Goal: Information Seeking & Learning: Understand process/instructions

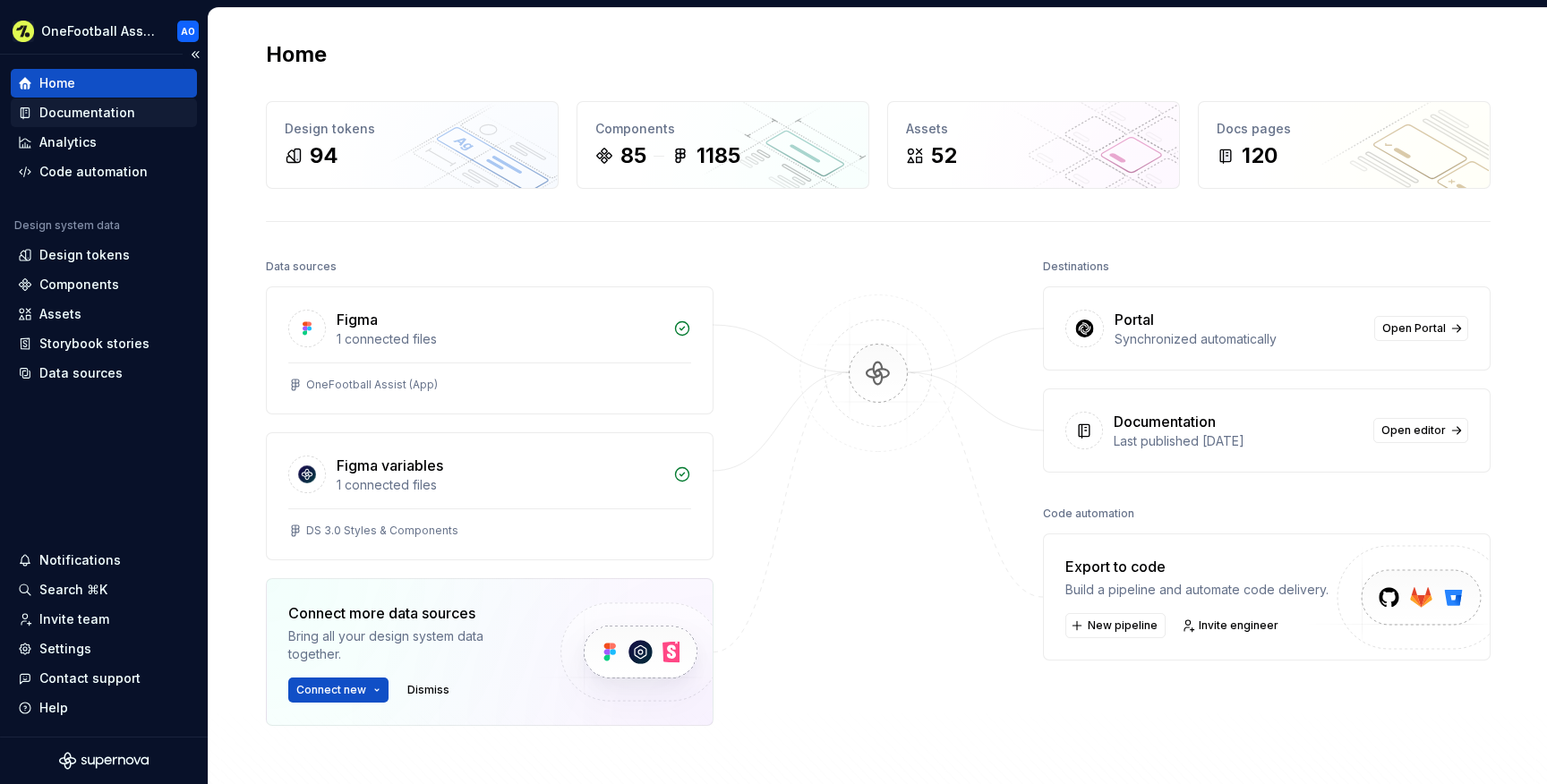
click at [96, 112] on div "Documentation" at bounding box center [87, 112] width 96 height 18
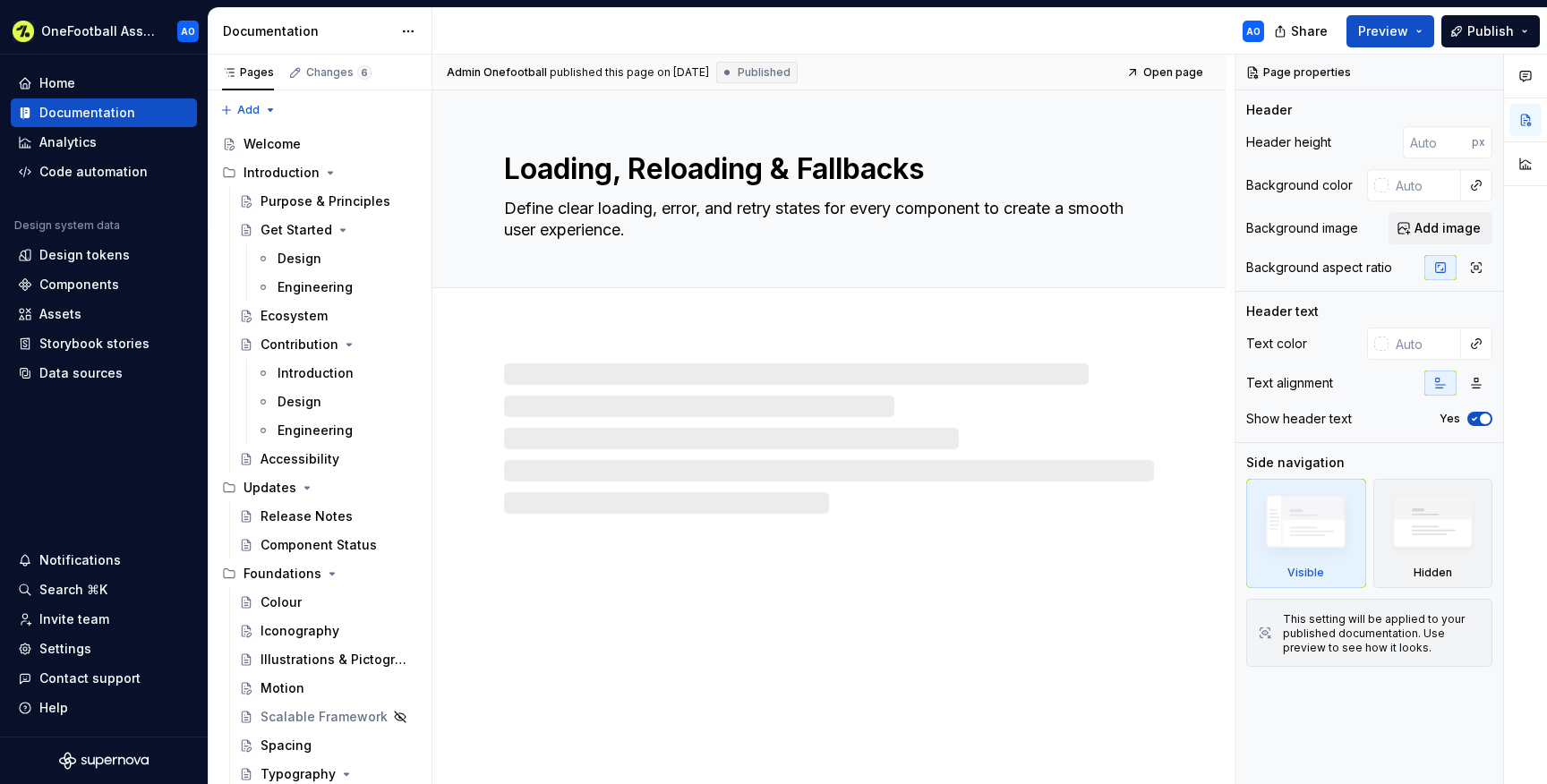
scroll to position [1306, 0]
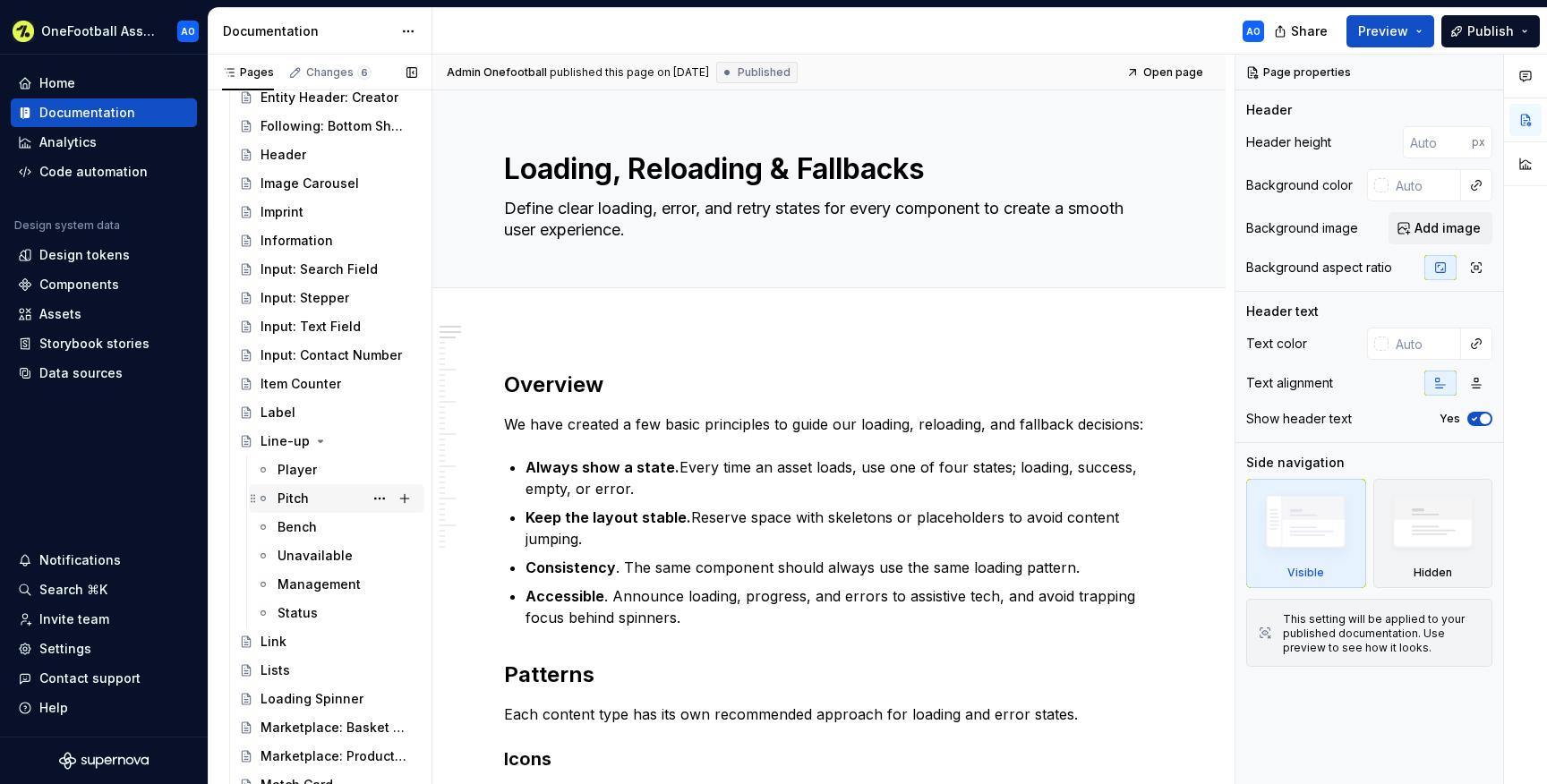
click at [305, 490] on div "Pitch" at bounding box center [292, 498] width 32 height 18
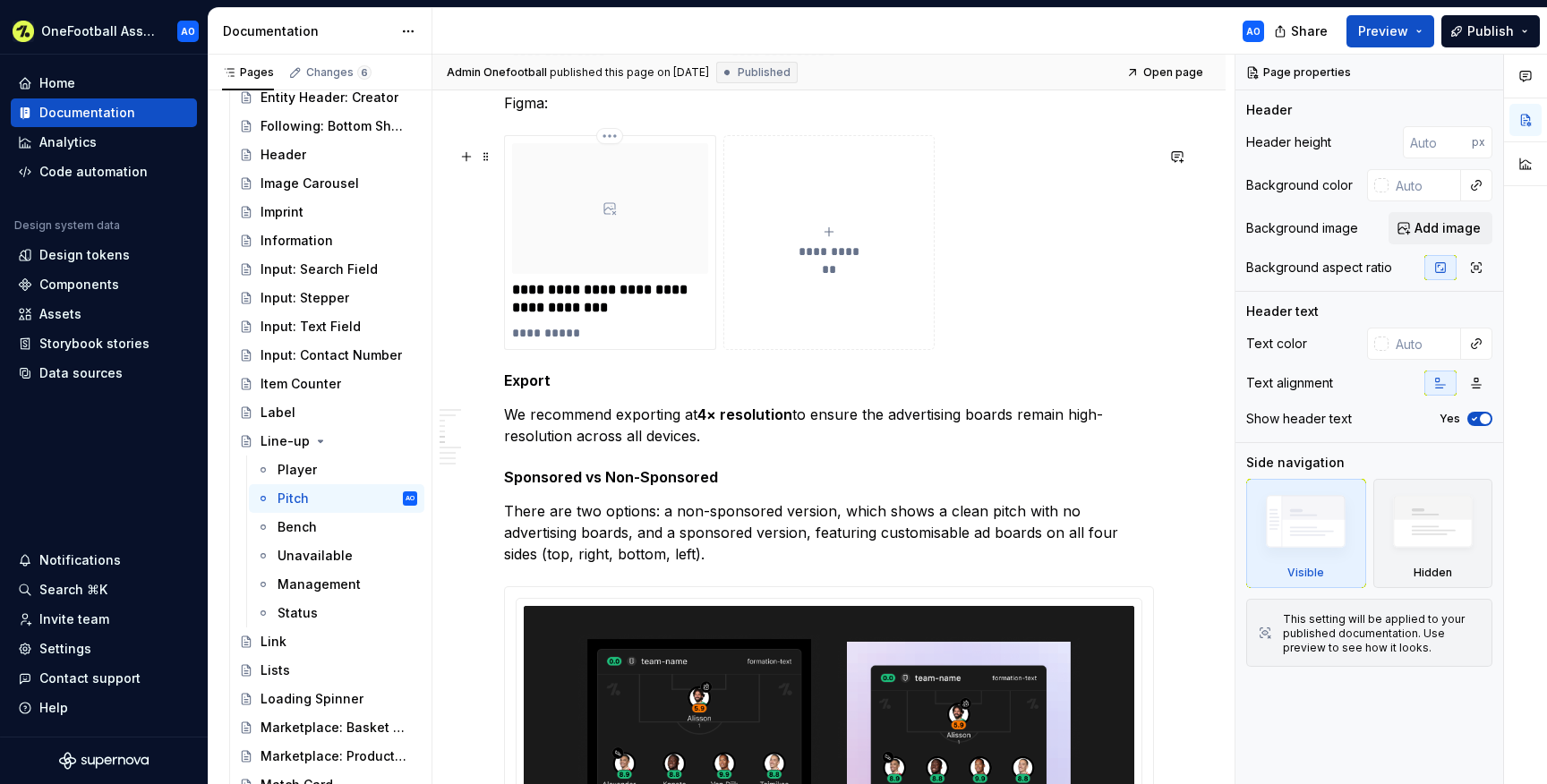
scroll to position [2204, 0]
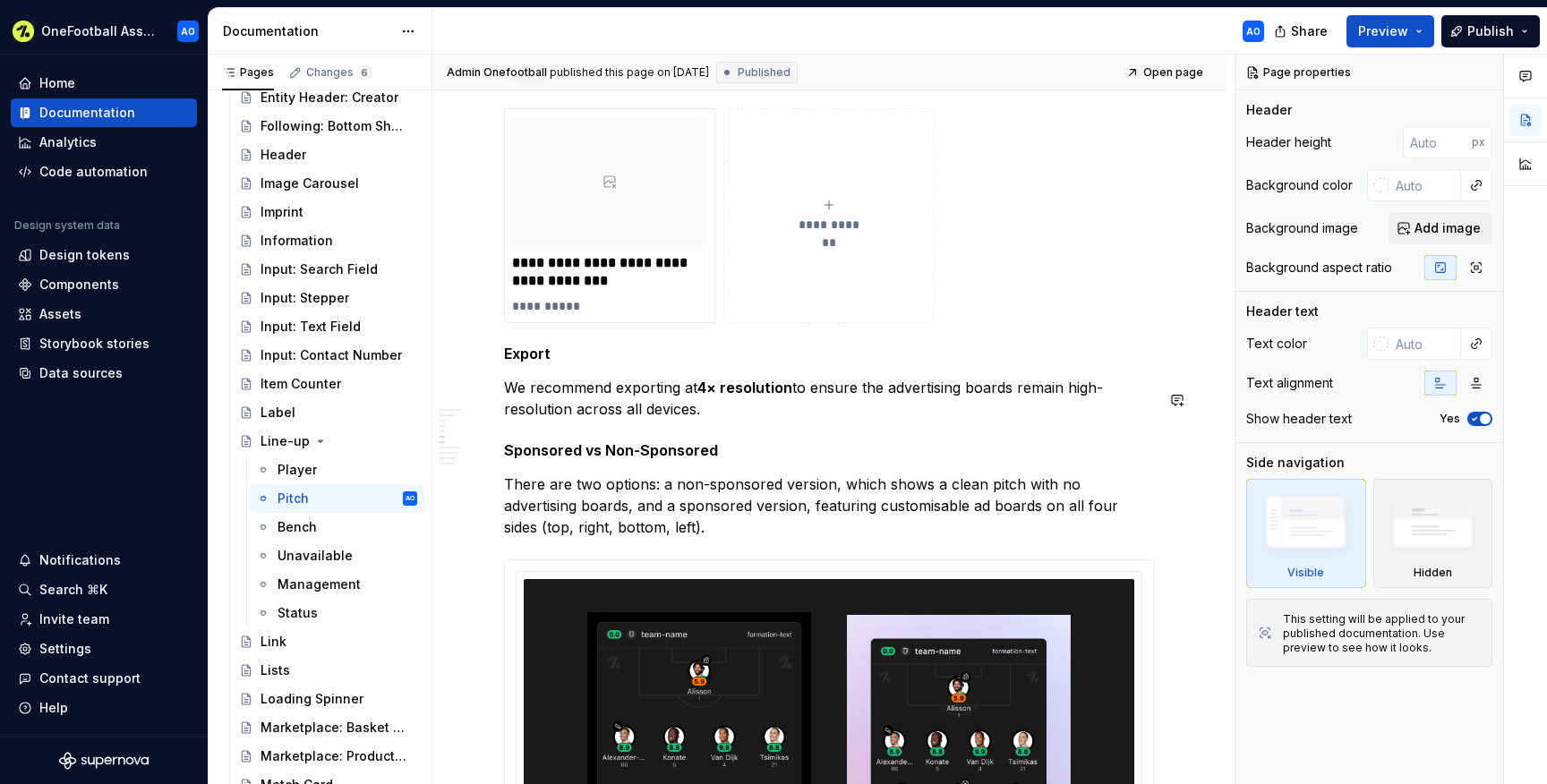
click at [737, 417] on p "We recommend exporting at 4× resolution to ensure the advertising boards remain…" at bounding box center [829, 398] width 650 height 43
type textarea "*"
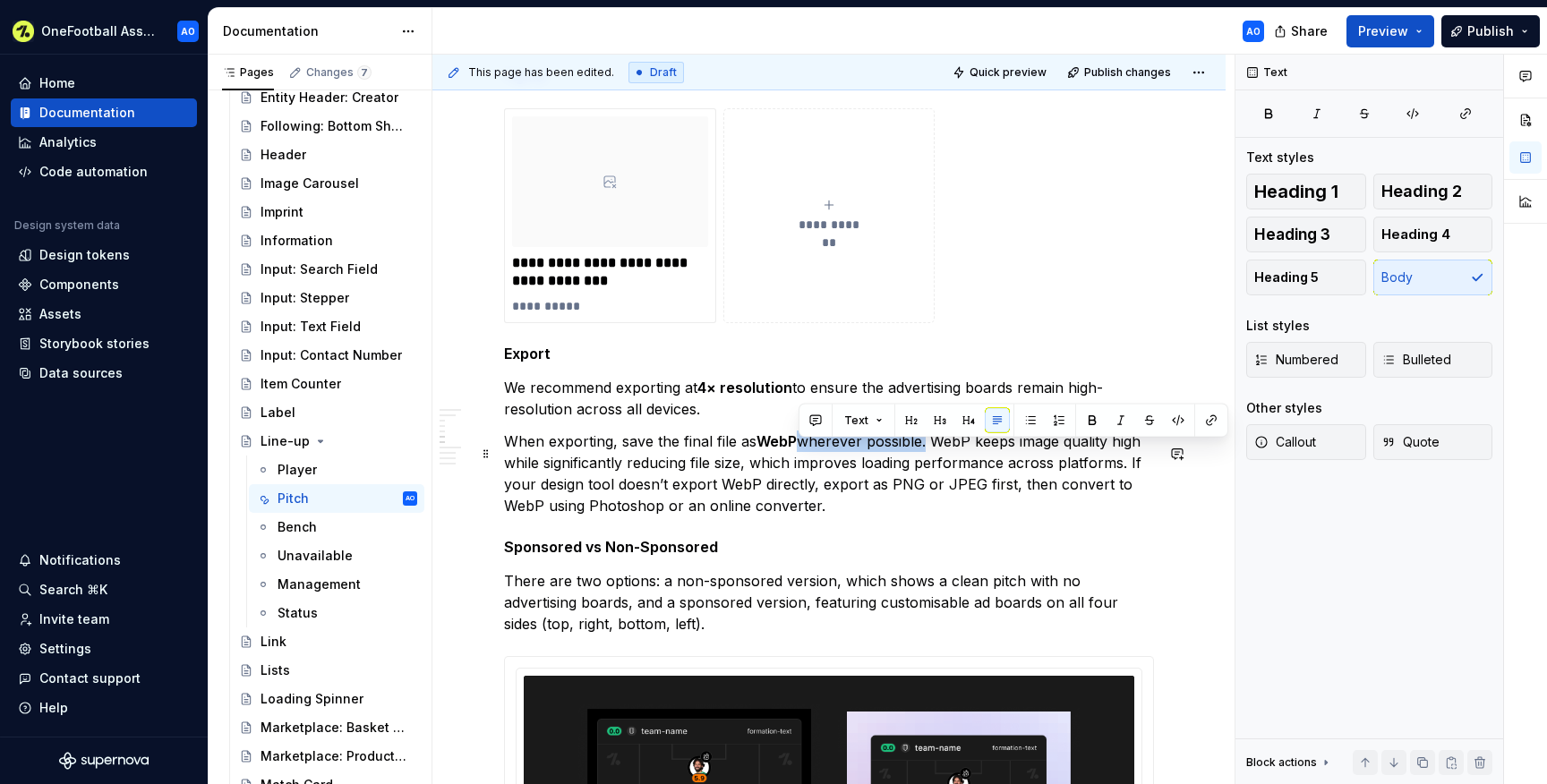
drag, startPoint x: 926, startPoint y: 453, endPoint x: 796, endPoint y: 450, distance: 130.0
click at [796, 450] on p "When exporting, save the final file as WebP wherever possible. WebP keeps image…" at bounding box center [829, 473] width 650 height 86
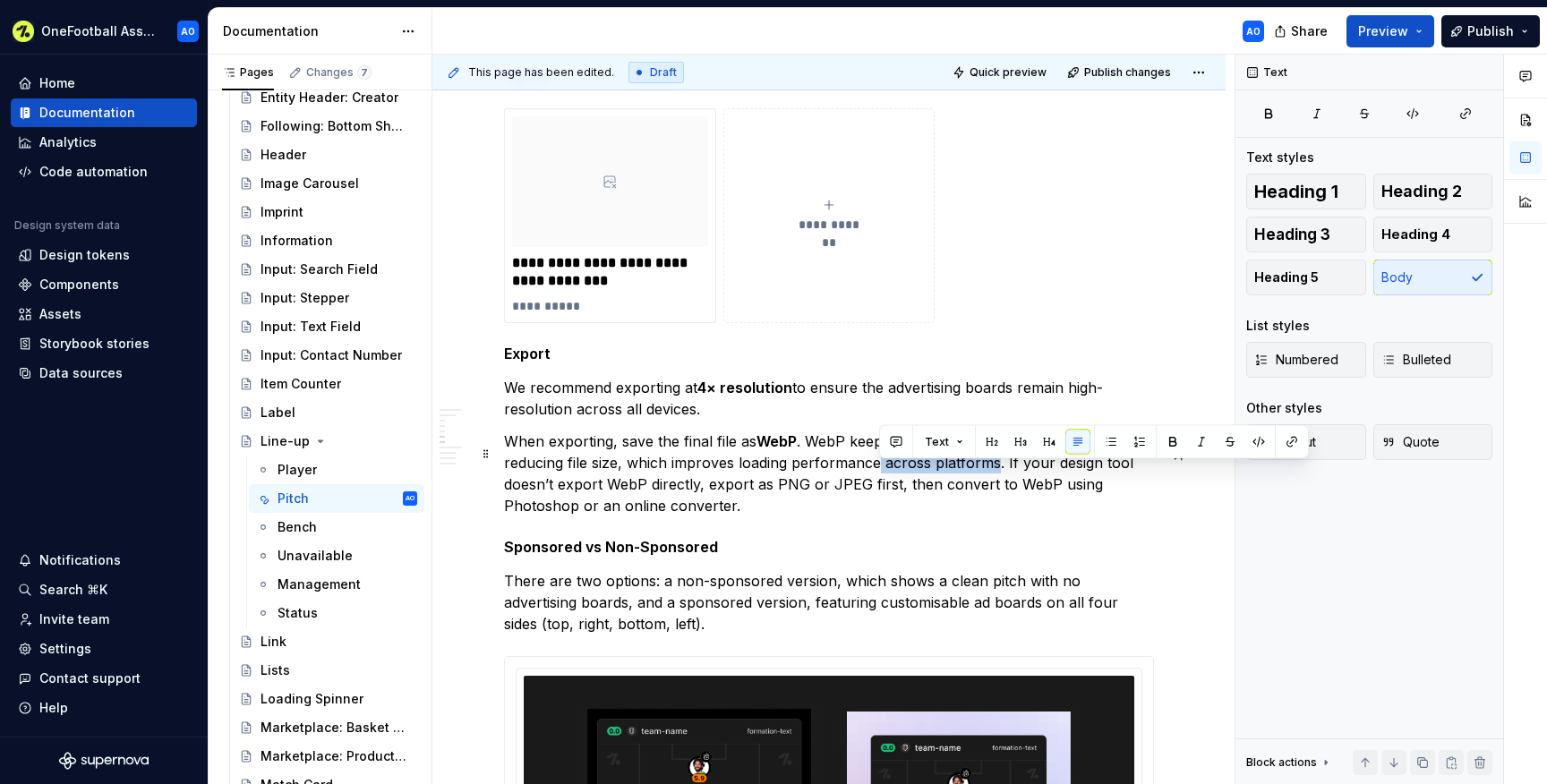
drag, startPoint x: 995, startPoint y: 478, endPoint x: 879, endPoint y: 472, distance: 116.2
click at [879, 472] on p "When exporting, save the final file as WebP . WebP keeps image quality high whi…" at bounding box center [829, 473] width 650 height 86
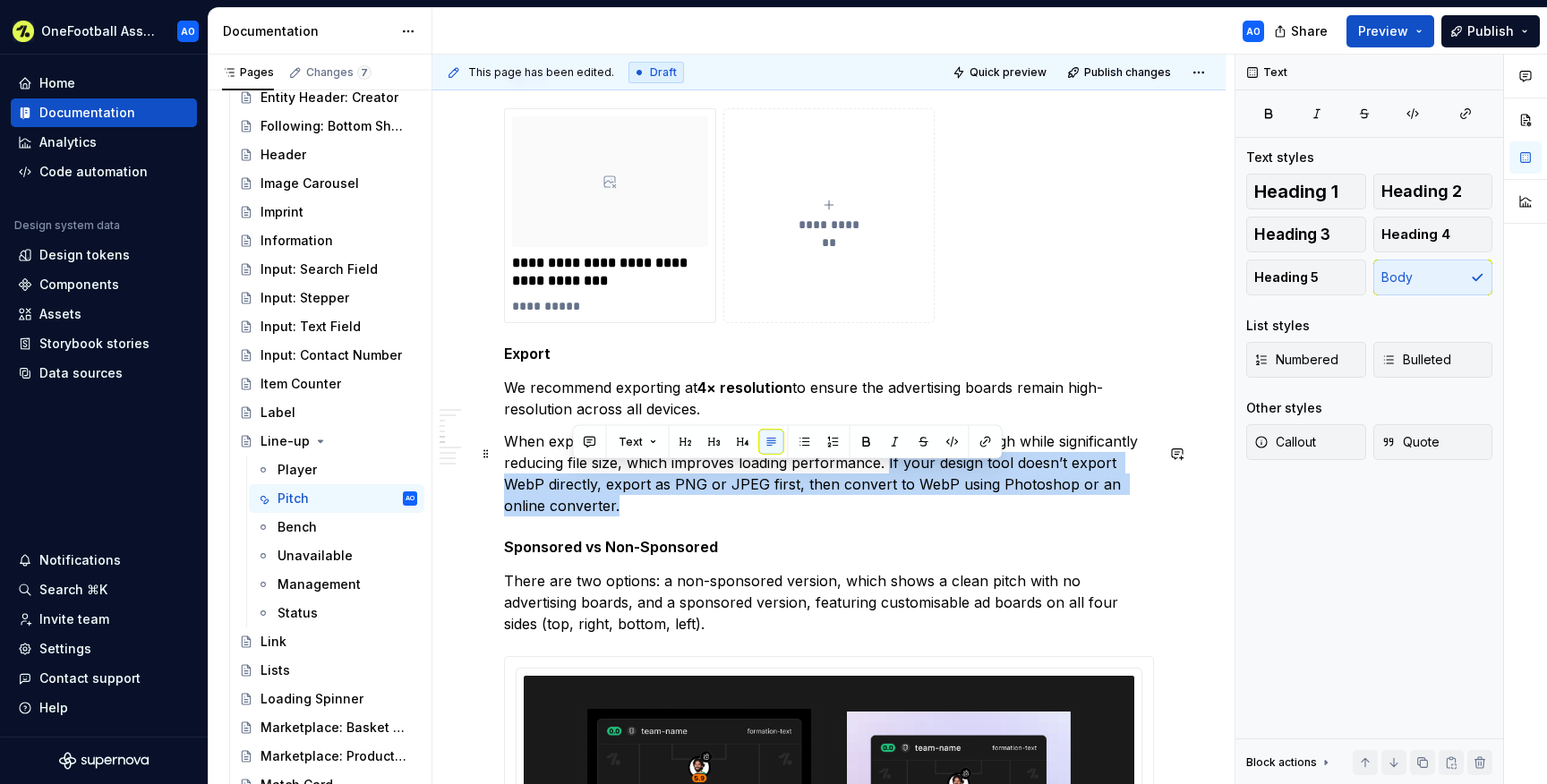
drag, startPoint x: 887, startPoint y: 476, endPoint x: 906, endPoint y: 508, distance: 37.2
click at [906, 508] on p "When exporting, save the final file as WebP . WebP keeps image quality high whi…" at bounding box center [829, 473] width 650 height 86
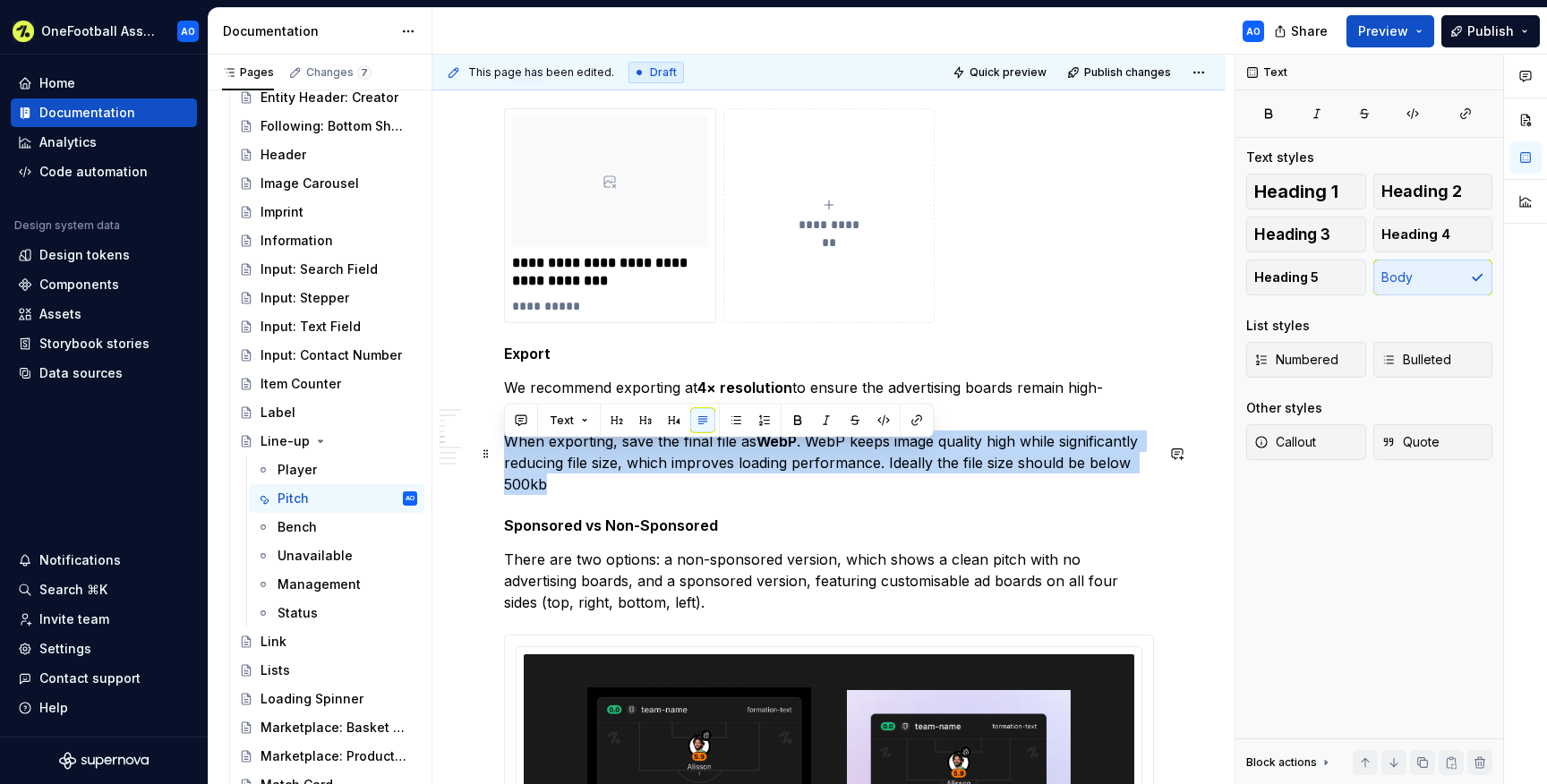
drag, startPoint x: 595, startPoint y: 502, endPoint x: 509, endPoint y: 451, distance: 100.0
click at [509, 451] on p "When exporting, save the final file as WebP . WebP keeps image quality high whi…" at bounding box center [829, 462] width 650 height 64
copy p "When exporting, save the final file as WebP . WebP keeps image quality high whi…"
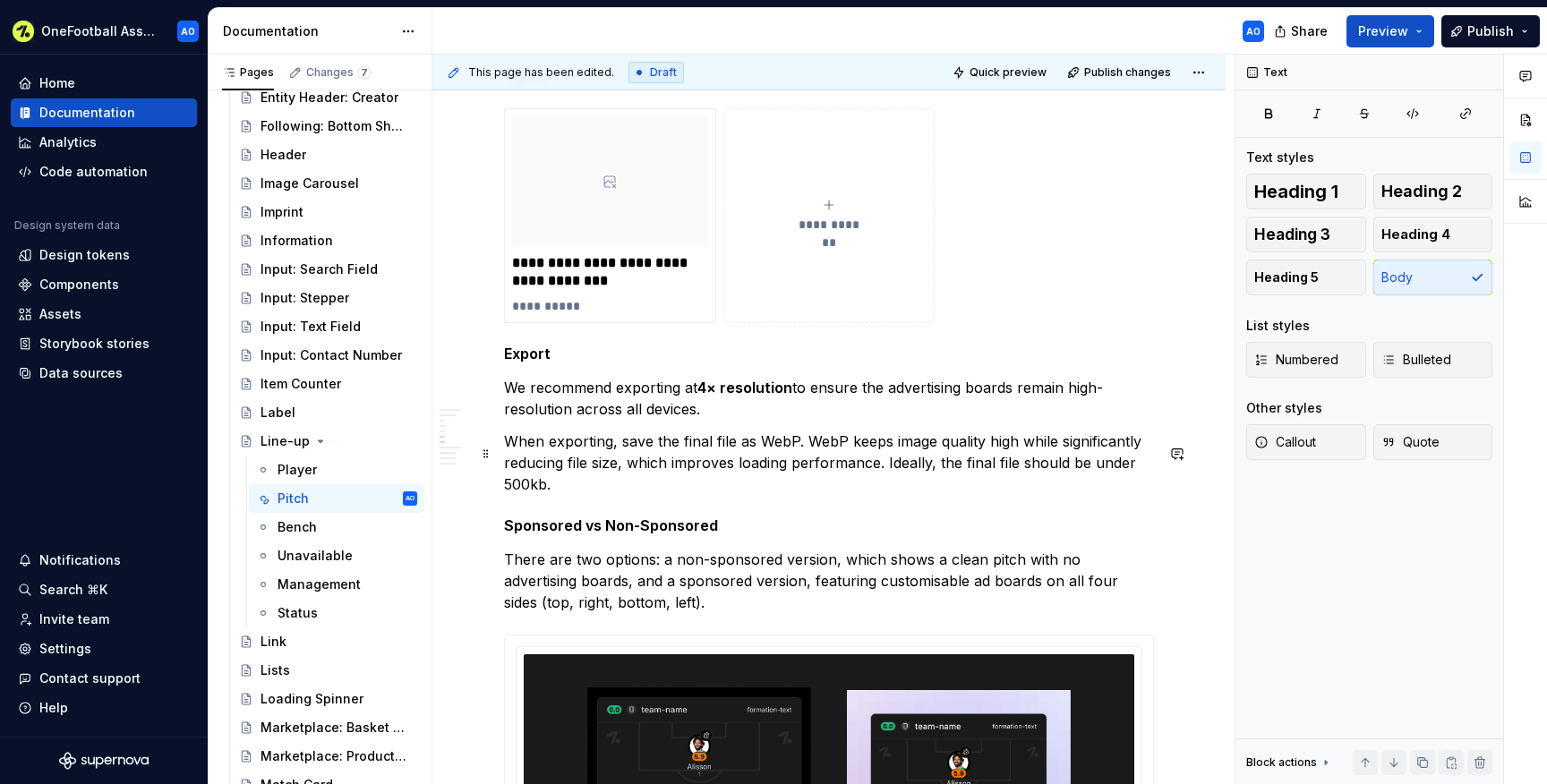
click at [704, 485] on p "When exporting, save the final file as WebP. WebP keeps image quality high whil…" at bounding box center [829, 462] width 650 height 64
drag, startPoint x: 762, startPoint y: 450, endPoint x: 797, endPoint y: 450, distance: 35.0
click at [797, 450] on p "When exporting, save the final file as WebP. WebP keeps image quality high whil…" at bounding box center [829, 462] width 650 height 64
click at [729, 397] on strong "4× resolution" at bounding box center [744, 387] width 95 height 18
click at [853, 420] on p "We recommend exporting at 4× resolution to ensure the advertising boards remain…" at bounding box center [829, 398] width 650 height 43
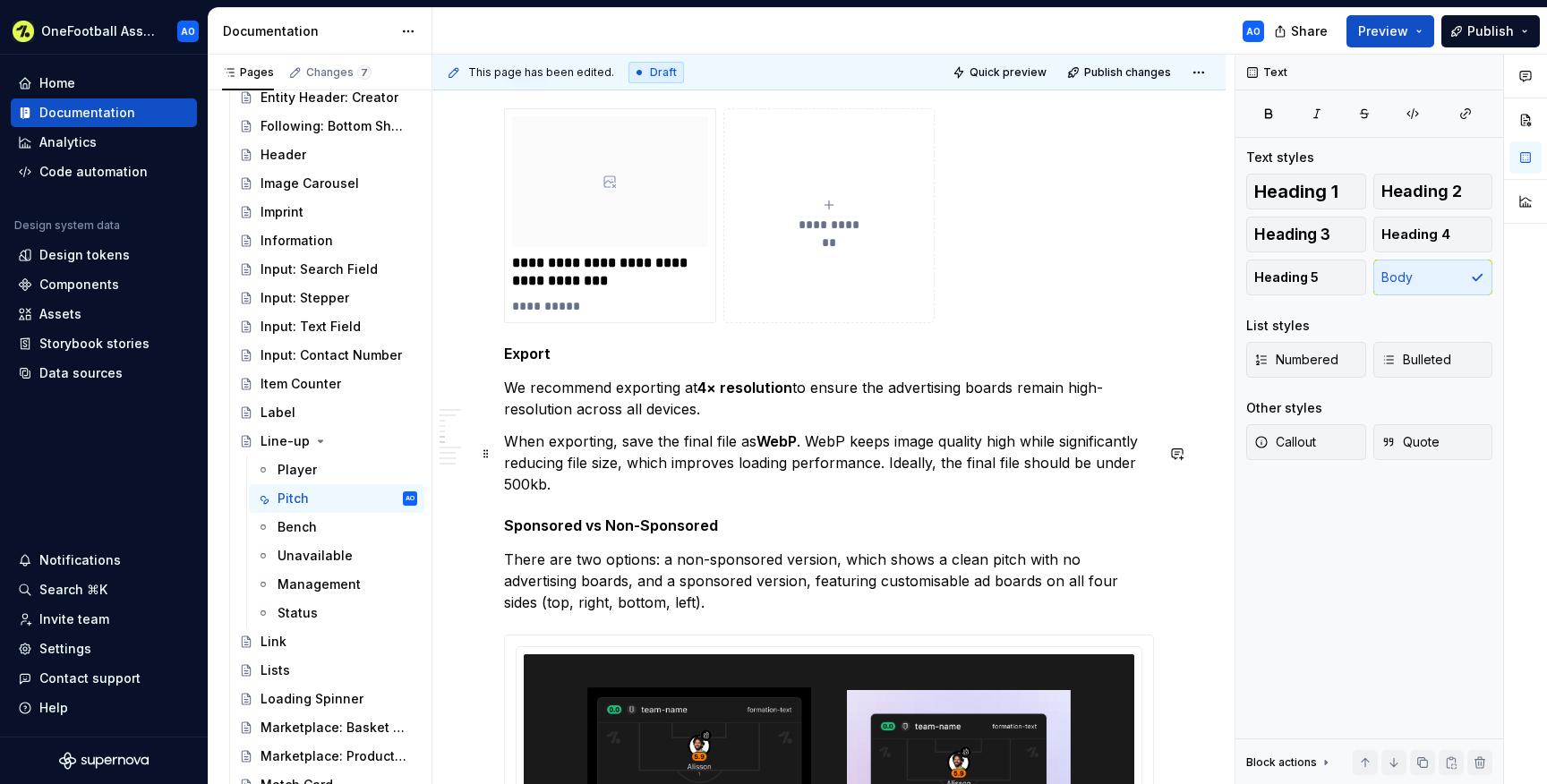
click at [761, 448] on strong "WebP" at bounding box center [776, 441] width 40 height 18
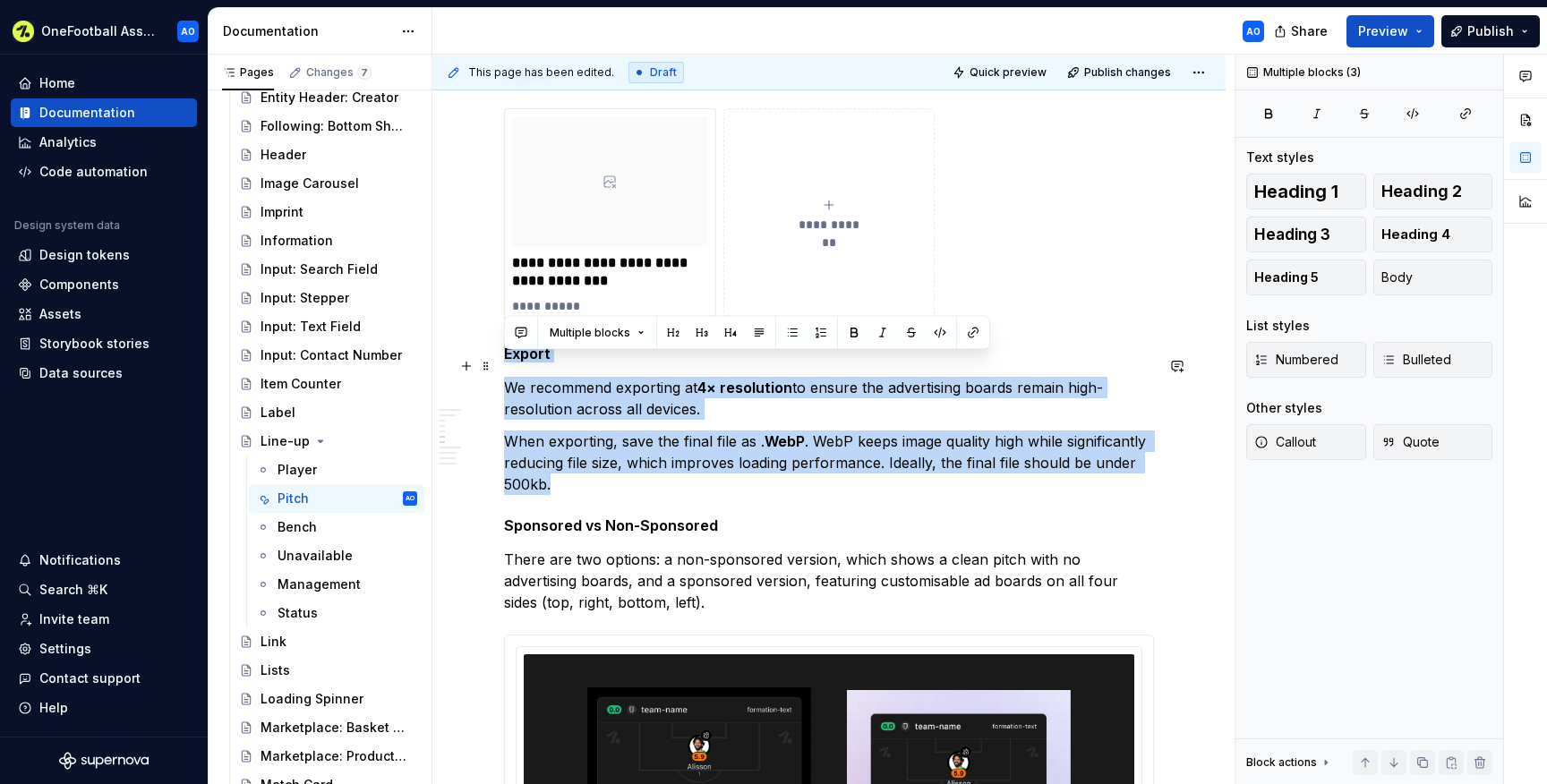
drag, startPoint x: 588, startPoint y: 499, endPoint x: 504, endPoint y: 362, distance: 160.7
copy div "Export We recommend exporting at 4× resolution to ensure the advertising boards…"
click at [1497, 26] on span "Publish" at bounding box center [1490, 31] width 47 height 18
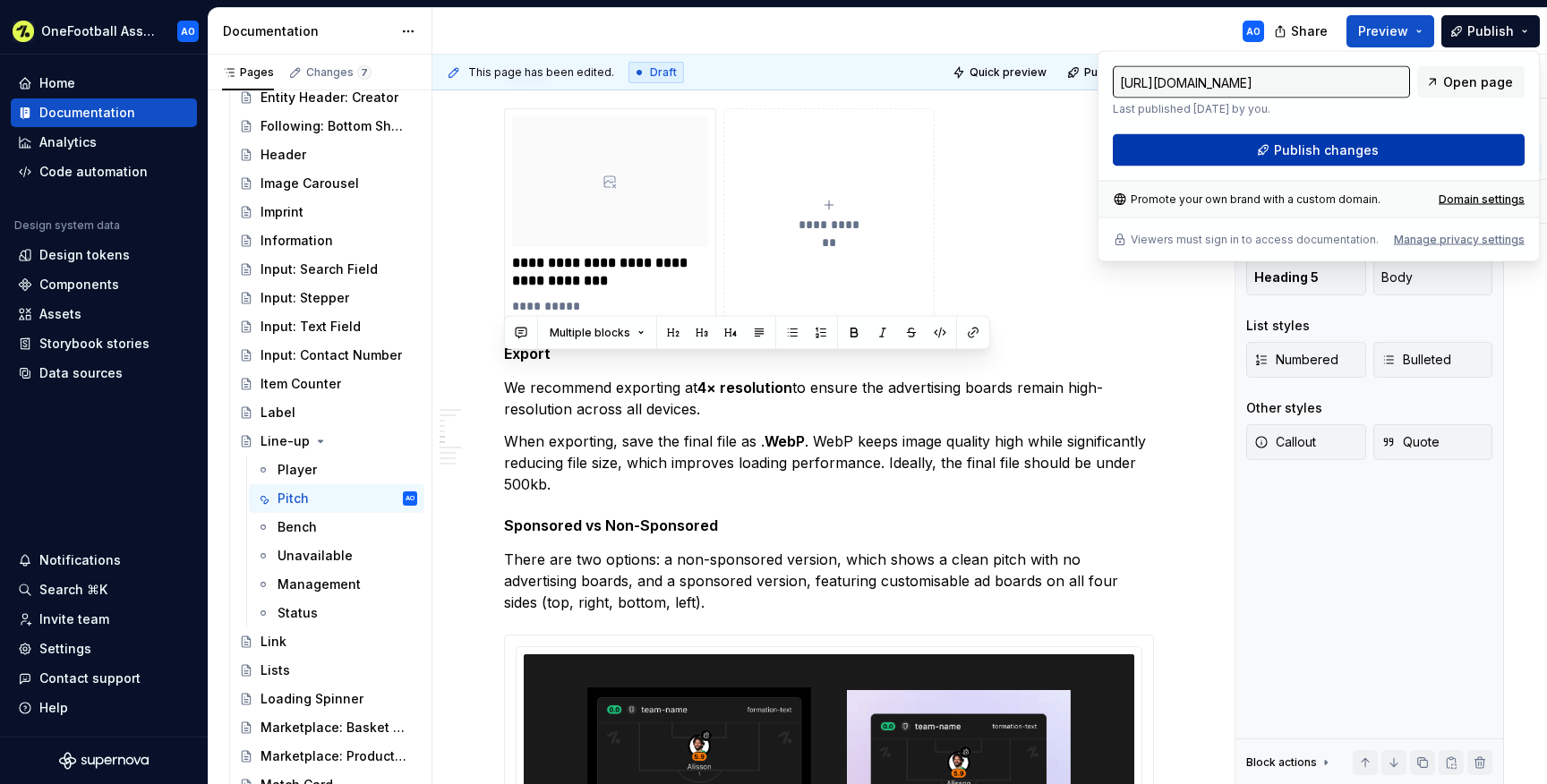
click at [1275, 157] on button "Publish changes" at bounding box center [1319, 150] width 412 height 33
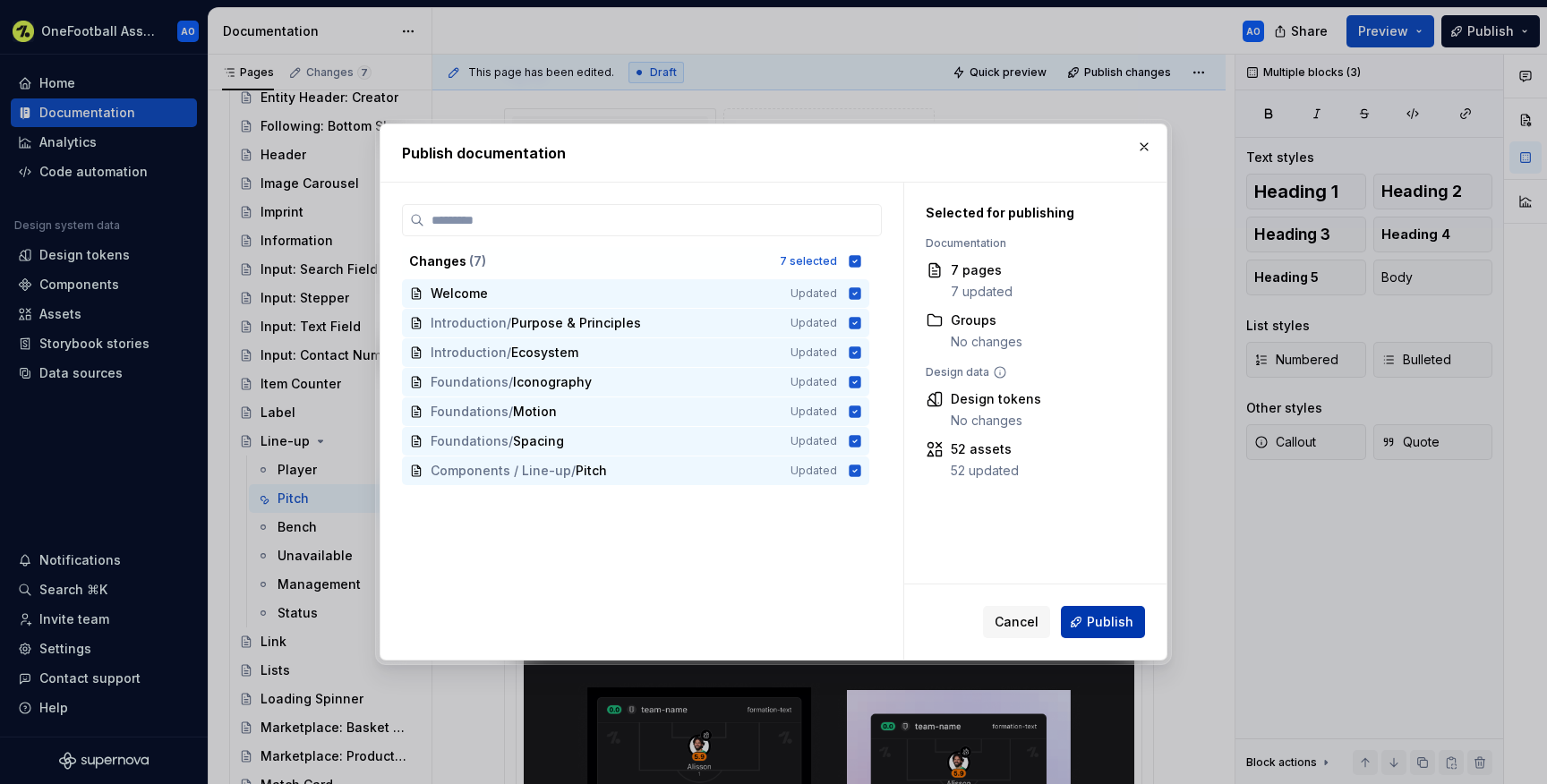
click at [1120, 631] on button "Publish" at bounding box center [1103, 622] width 84 height 33
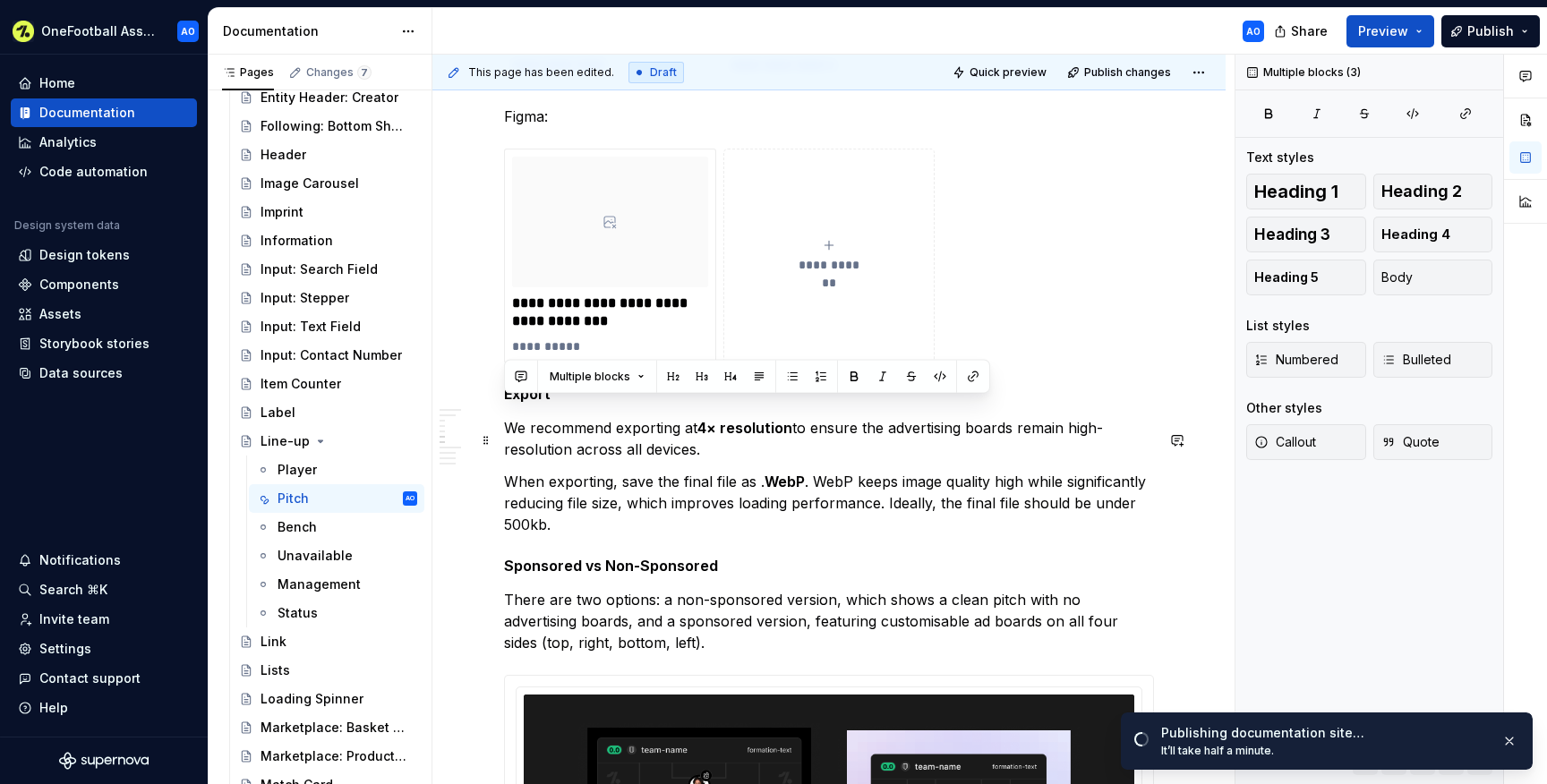
scroll to position [2144, 0]
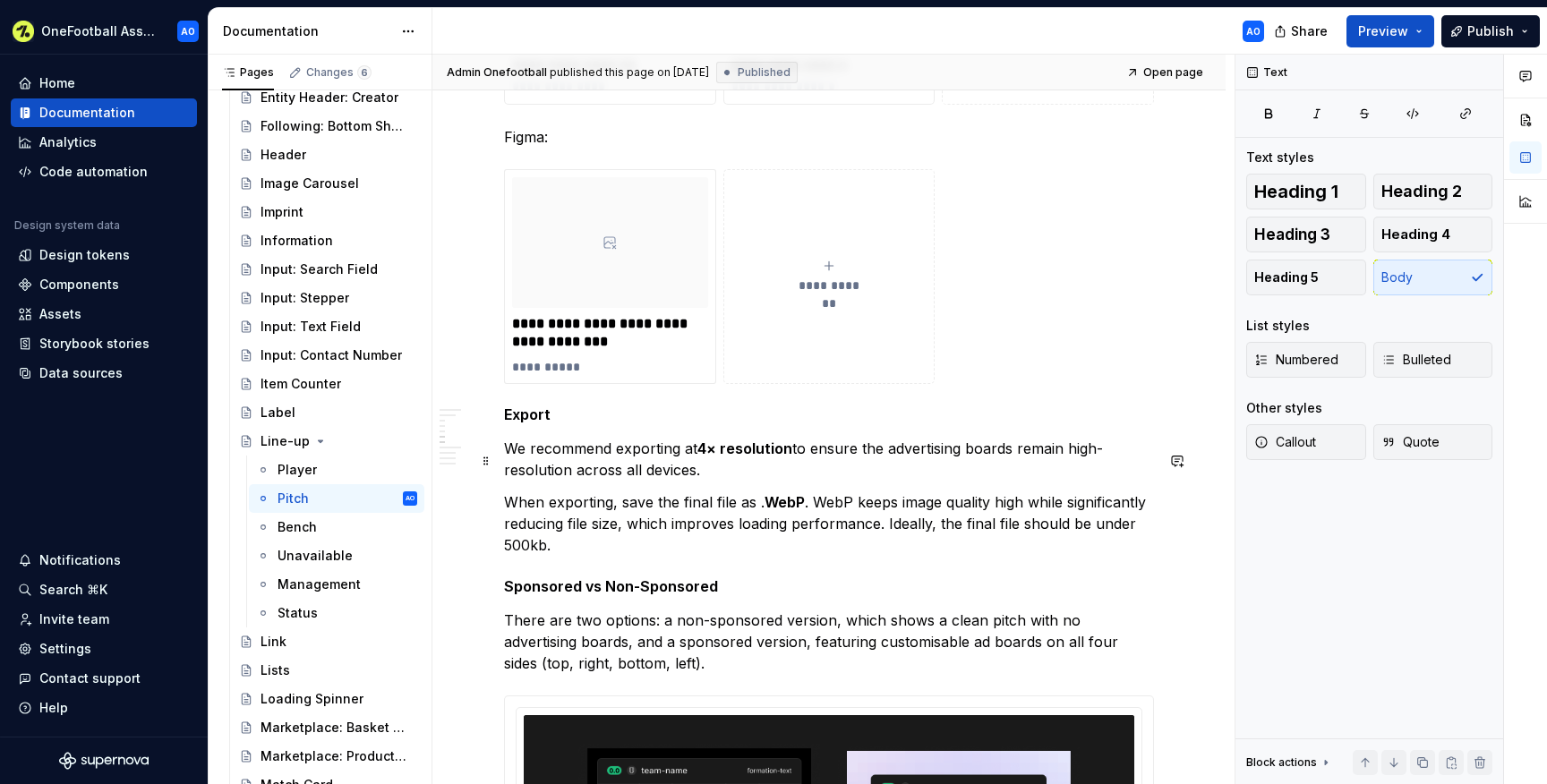
click at [794, 461] on p "We recommend exporting at 4× resolution to ensure the advertising boards remain…" at bounding box center [829, 459] width 650 height 43
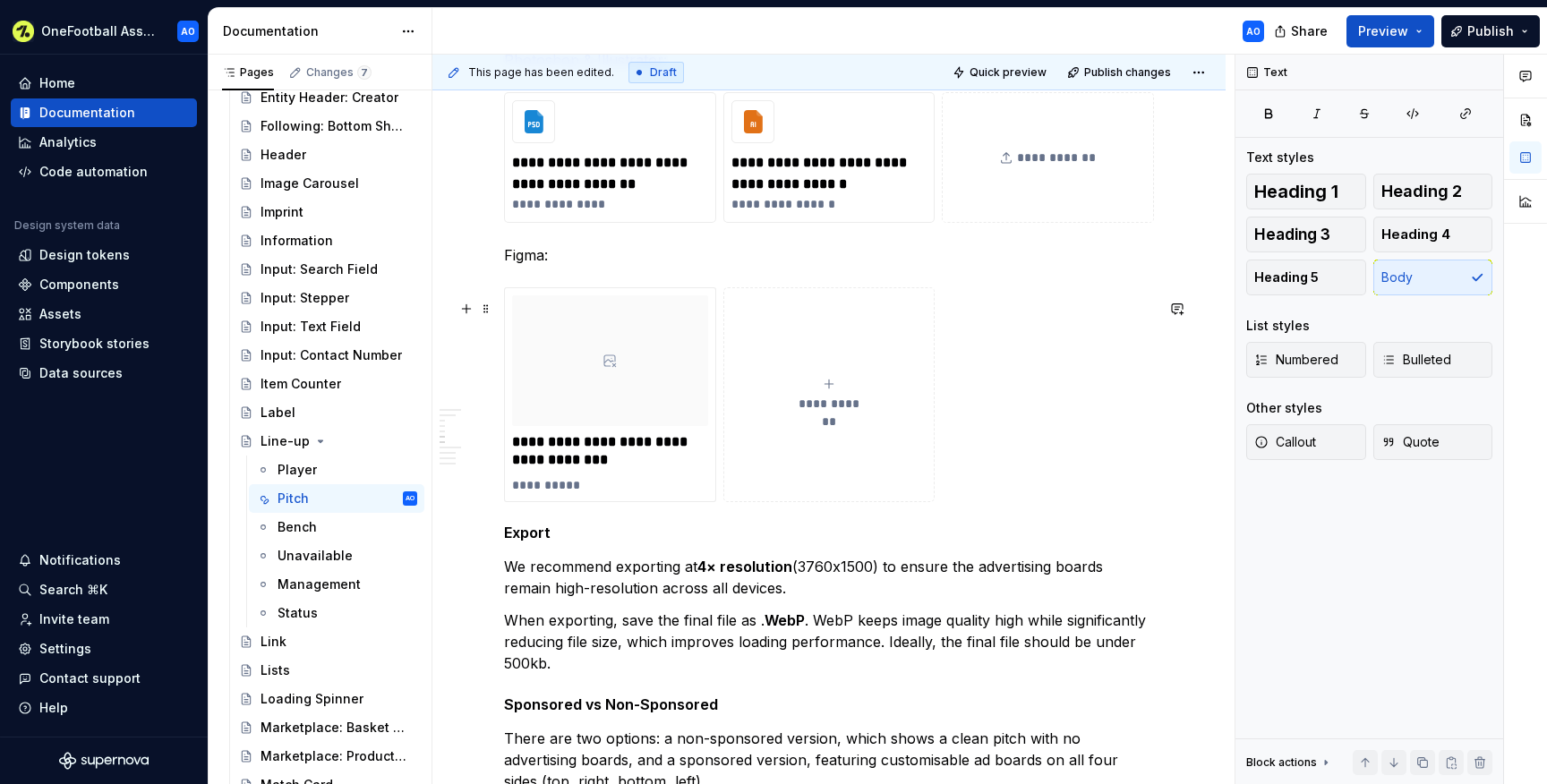
scroll to position [2045, 0]
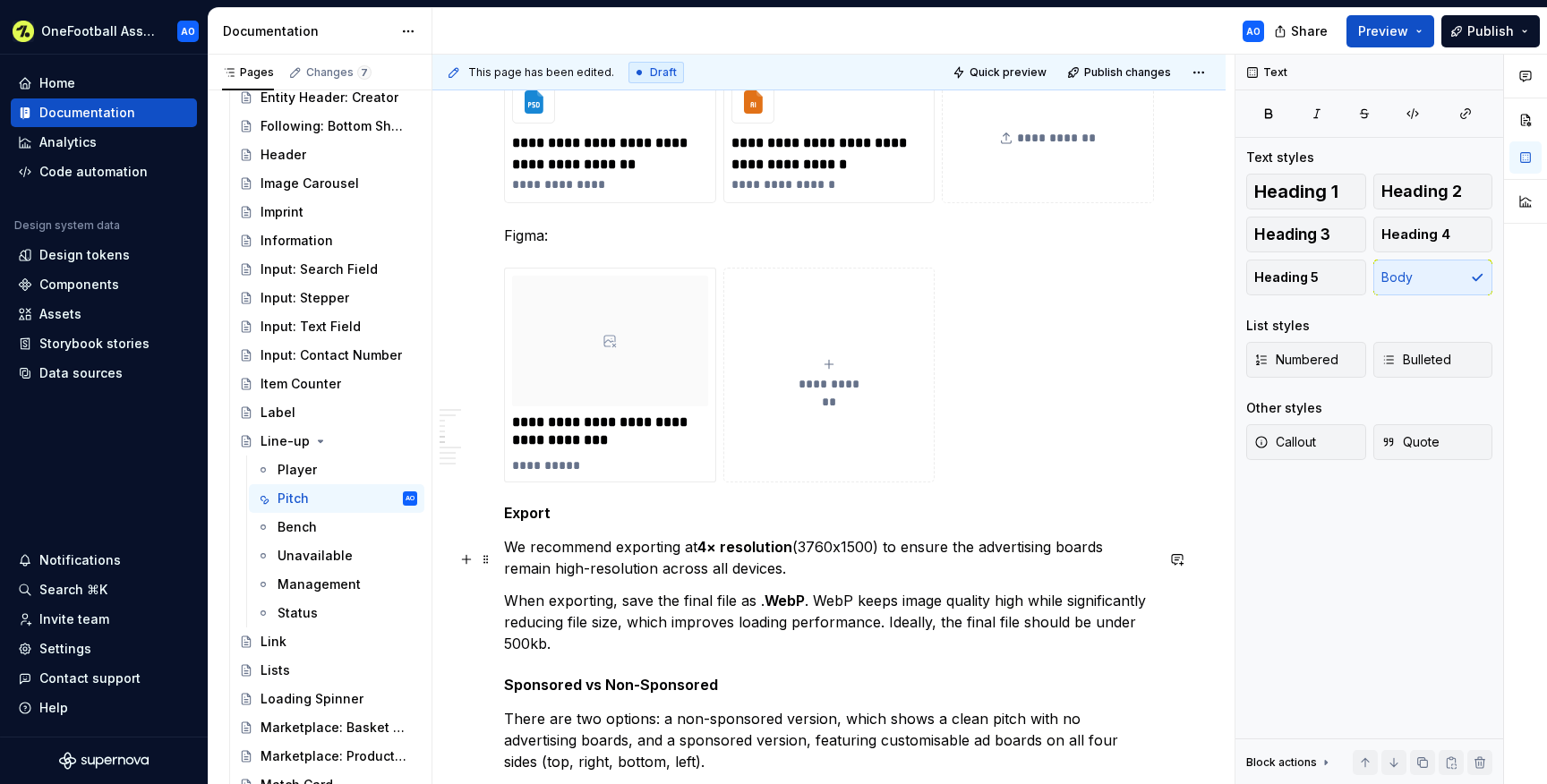
click at [832, 557] on p "We recommend exporting at 4× resolution (3760x1500) to ensure the advertising b…" at bounding box center [829, 557] width 650 height 43
click at [874, 560] on p "We recommend exporting at 4× resolution (3760x1500) to ensure the advertising b…" at bounding box center [829, 557] width 650 height 43
click at [871, 558] on p "We recommend exporting at 4× resolution (3760x1500px) to ensure the advertising…" at bounding box center [829, 557] width 650 height 43
click at [847, 558] on p "We recommend exporting at 4× resolution (3760x1500px) to ensure the advertising…" at bounding box center [829, 557] width 650 height 43
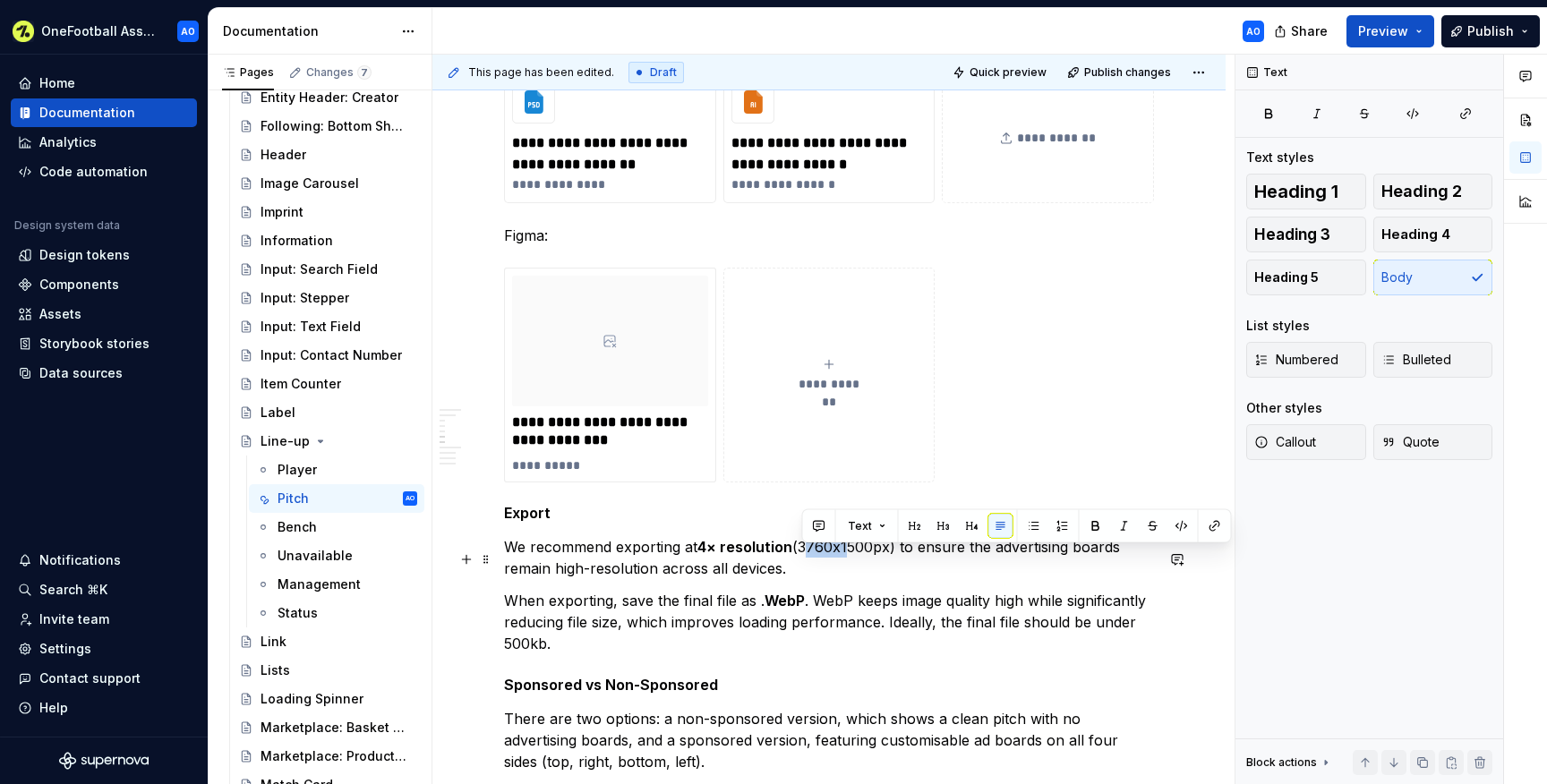
drag, startPoint x: 842, startPoint y: 558, endPoint x: 803, endPoint y: 558, distance: 39.0
click at [803, 558] on p "We recommend exporting at 4× resolution (3760x1500px) to ensure the advertising…" at bounding box center [829, 557] width 650 height 43
click at [850, 561] on p "We recommend exporting at 4× resolution (1500px) to ensure the advertising boar…" at bounding box center [829, 557] width 650 height 43
click at [841, 562] on p "We recommend exporting at 4× resolution (1500x3760px) to ensure the advertising…" at bounding box center [829, 557] width 650 height 43
click at [833, 562] on p "We recommend exporting at 4× resolution (1500x 3760px) to ensure the advertisin…" at bounding box center [829, 557] width 650 height 43
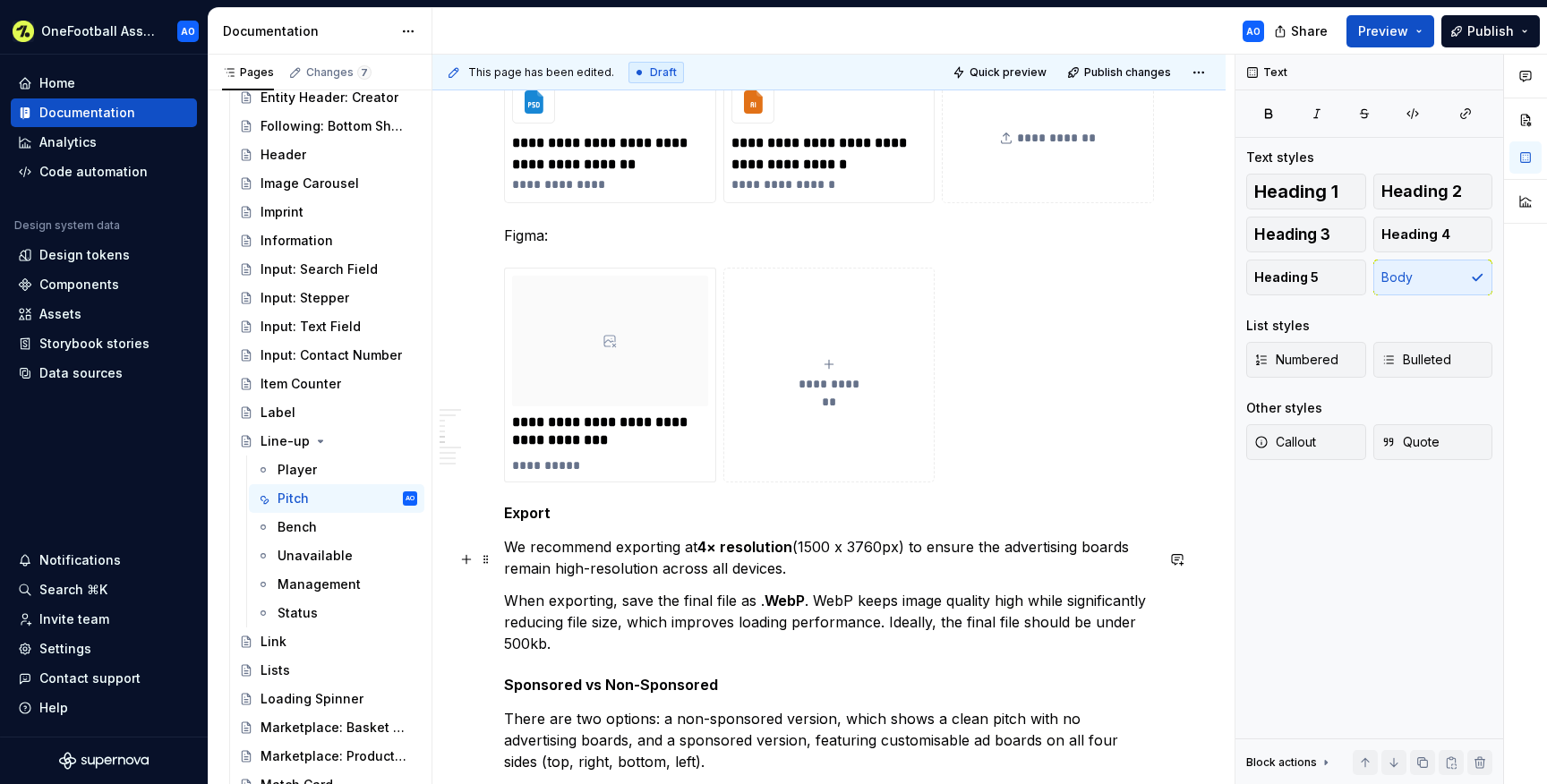
click at [830, 561] on p "We recommend exporting at 4× resolution (1500 x 3760px) to ensure the advertisi…" at bounding box center [829, 557] width 650 height 43
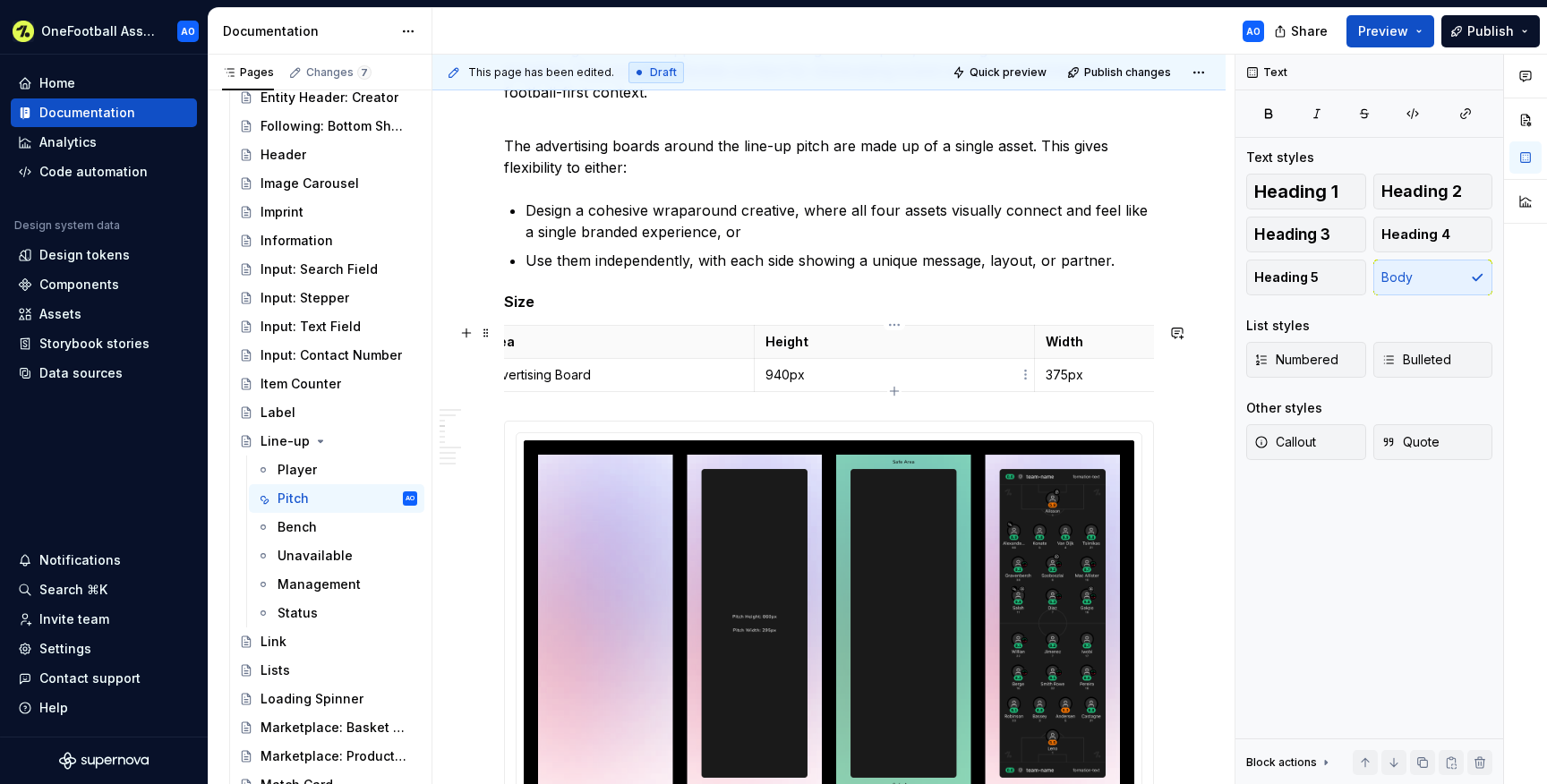
scroll to position [0, 81]
click at [733, 373] on p "940px" at bounding box center [843, 375] width 258 height 18
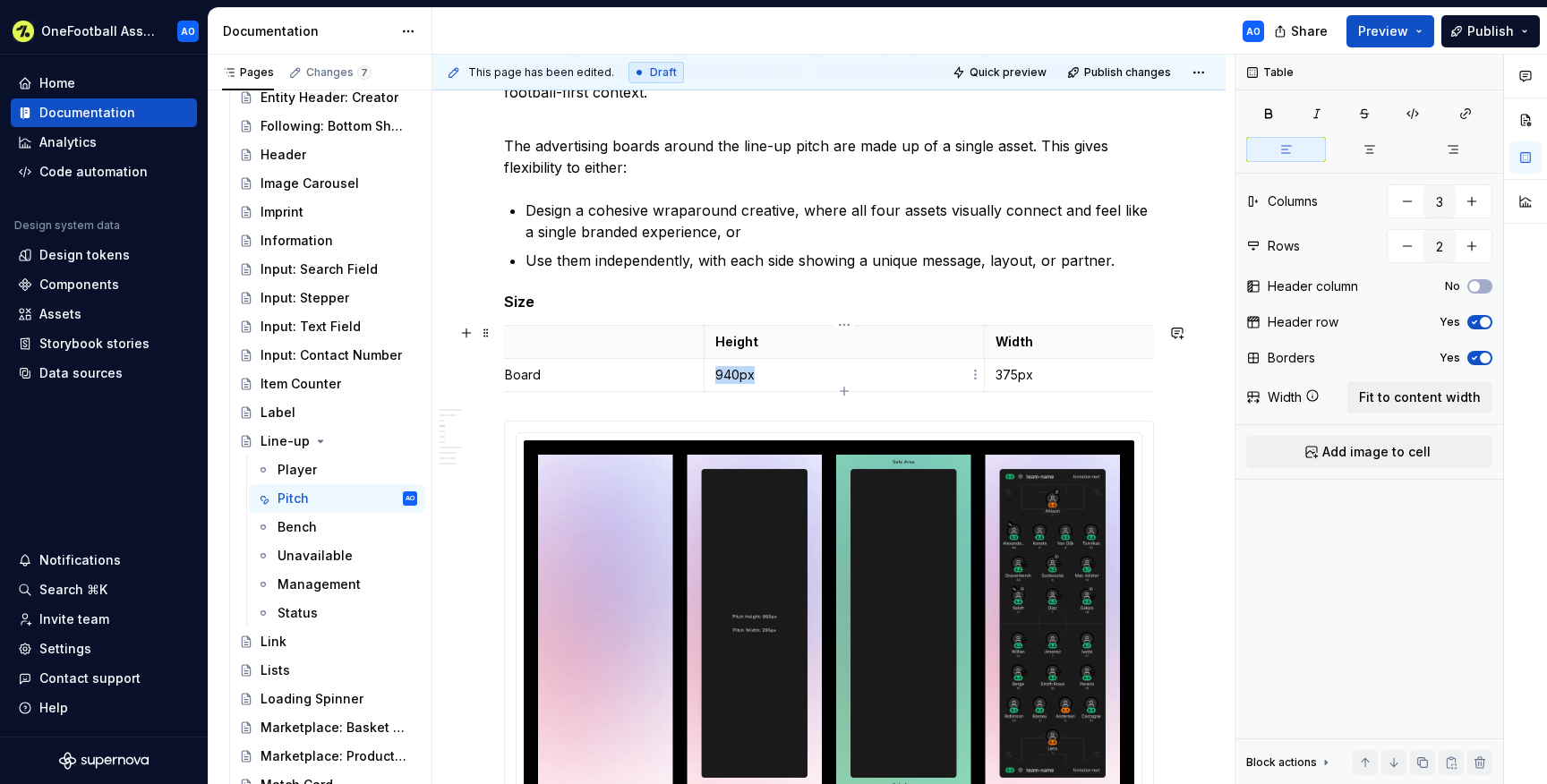
click at [733, 373] on p "940px" at bounding box center [843, 375] width 258 height 18
click at [1046, 374] on p "375px" at bounding box center [1123, 375] width 258 height 18
drag, startPoint x: 1029, startPoint y: 376, endPoint x: 998, endPoint y: 374, distance: 31.1
click at [998, 374] on p "375px940px" at bounding box center [1123, 375] width 258 height 18
click at [833, 367] on p at bounding box center [843, 375] width 258 height 18
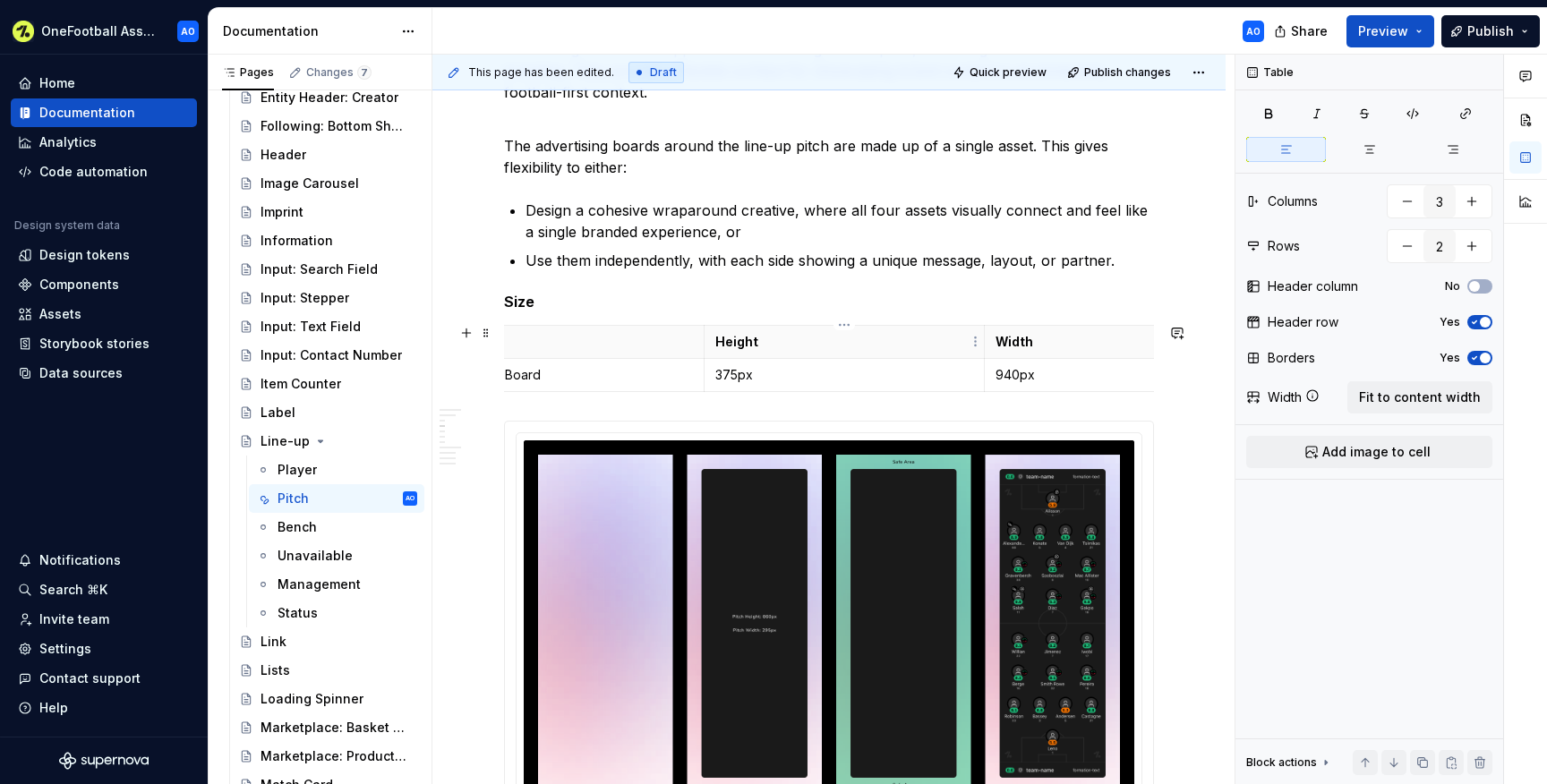
click at [738, 342] on p "Height" at bounding box center [843, 341] width 258 height 18
copy p "Height"
click at [1014, 339] on p "Width" at bounding box center [1123, 341] width 258 height 18
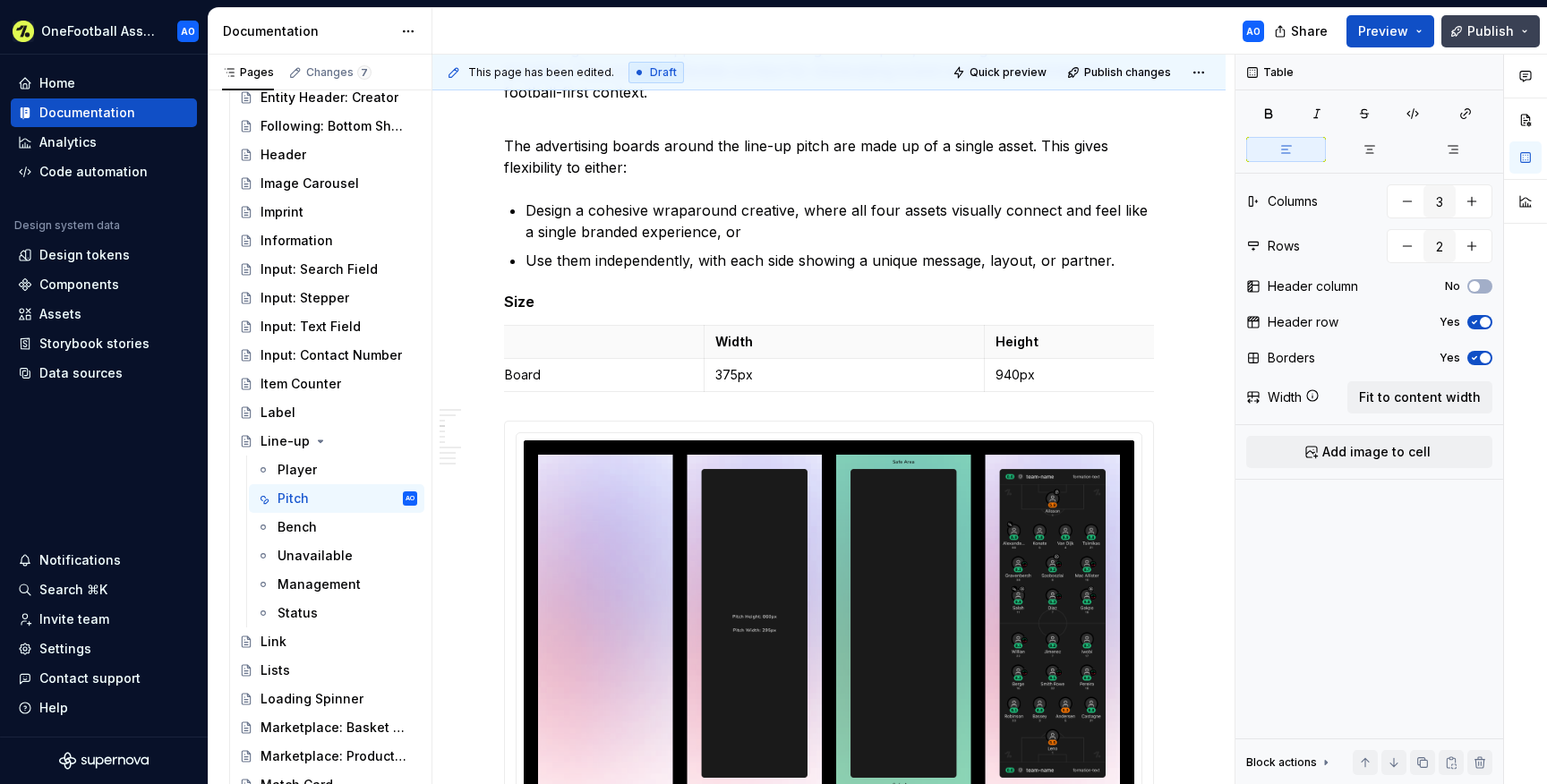
click at [1466, 30] on button "Publish" at bounding box center [1490, 32] width 99 height 33
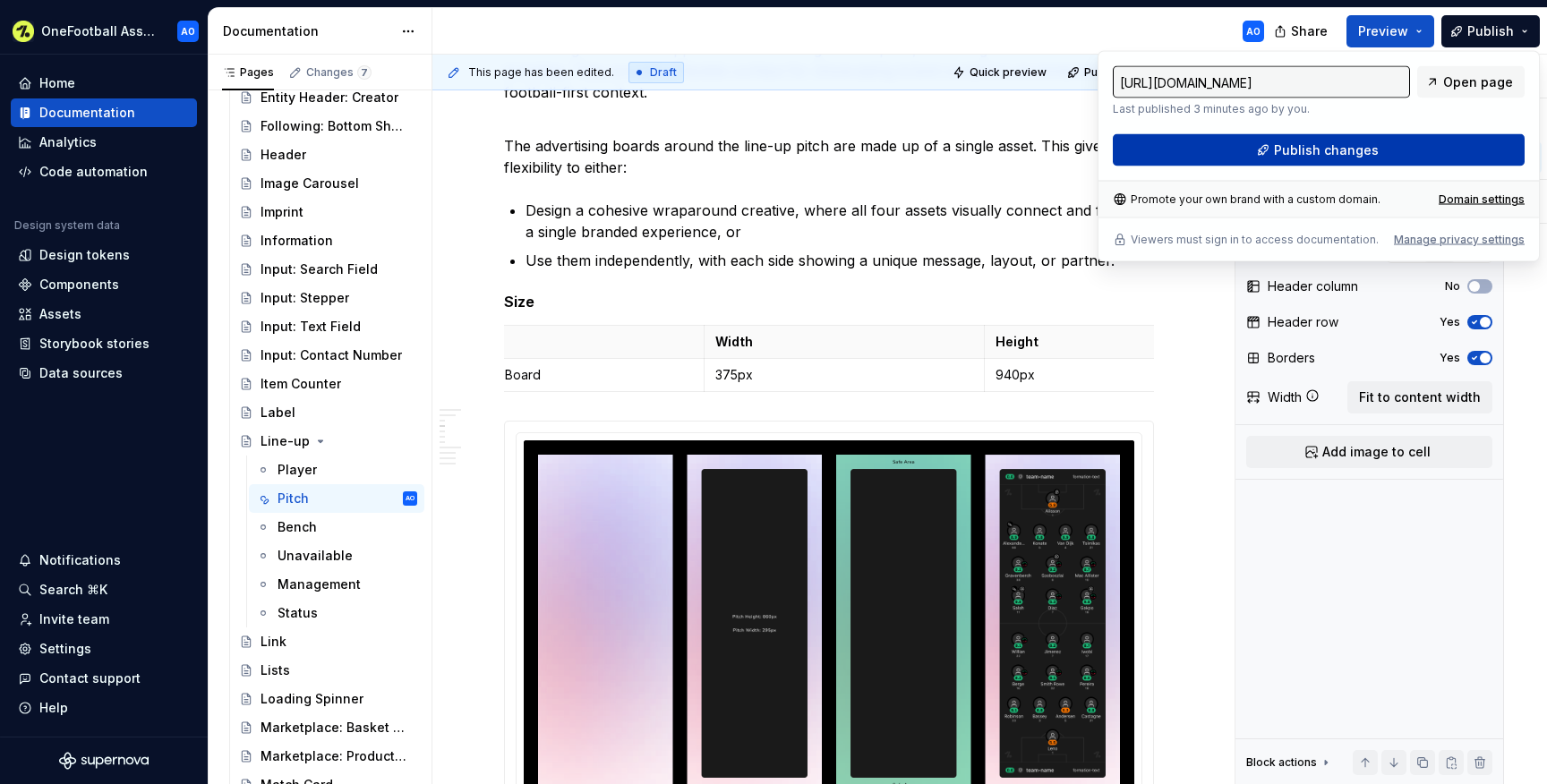
click at [1281, 155] on span "Publish changes" at bounding box center [1326, 150] width 104 height 18
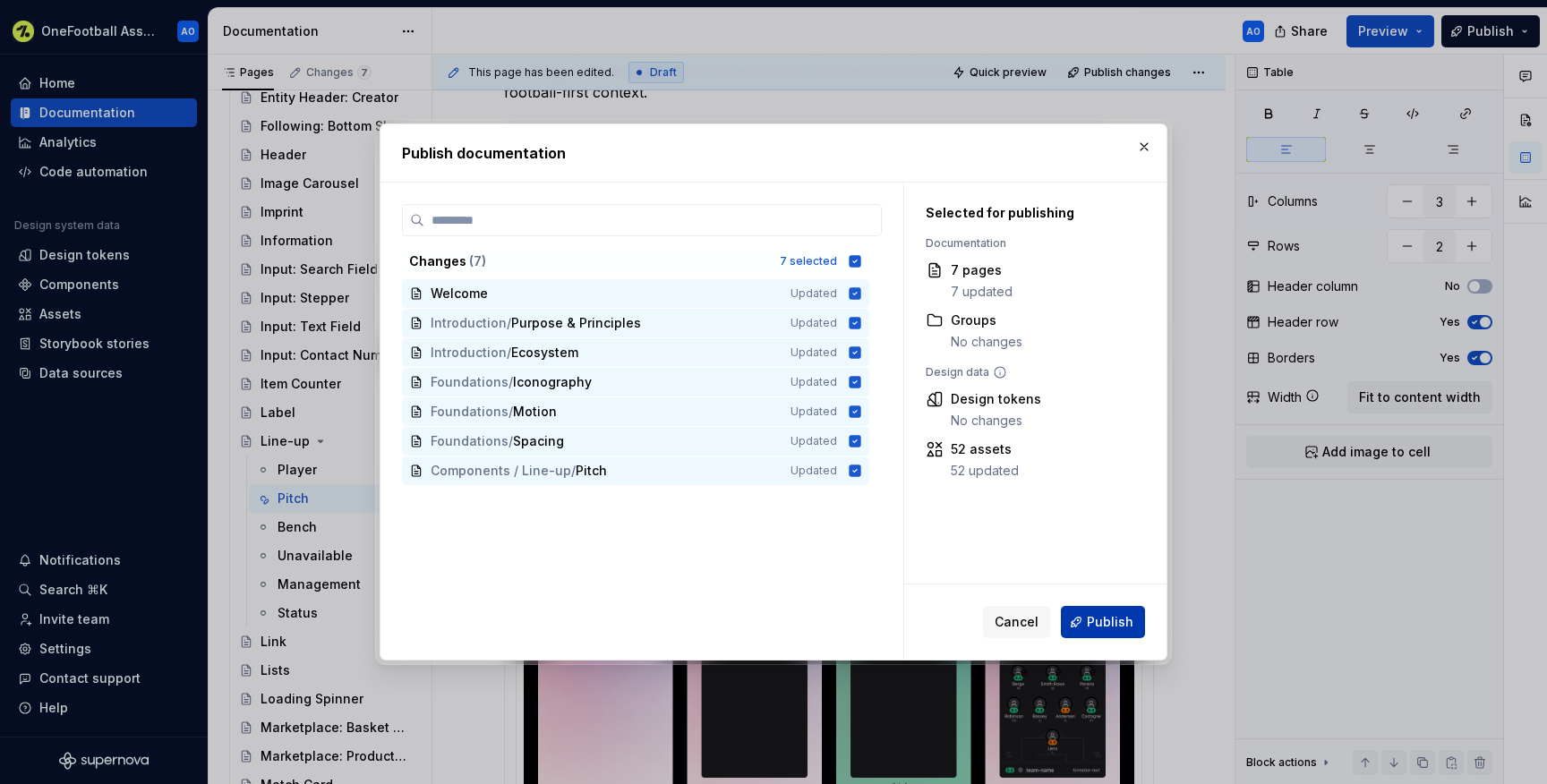
click at [1096, 618] on span "Publish" at bounding box center [1110, 622] width 47 height 18
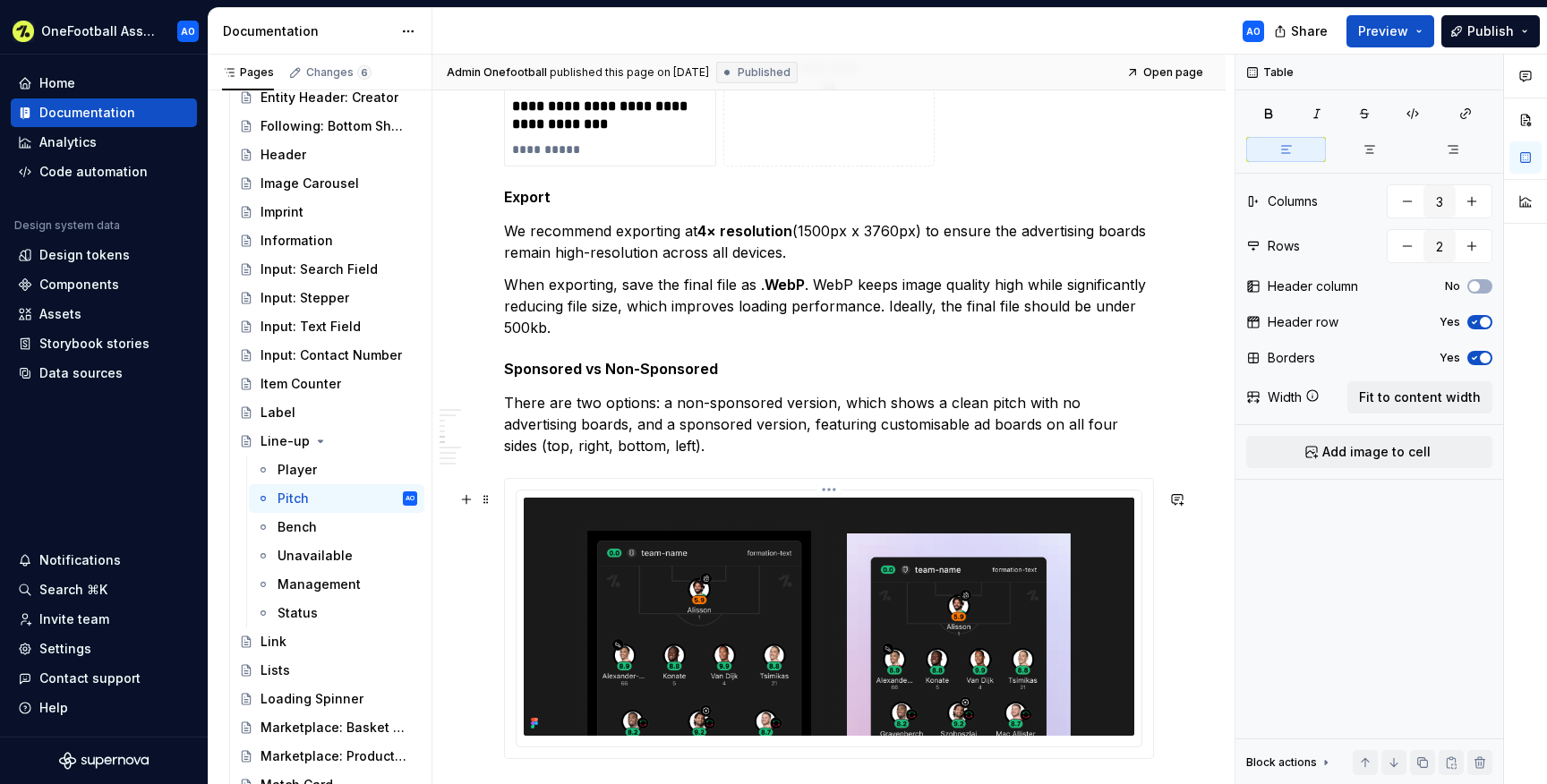
scroll to position [2371, 0]
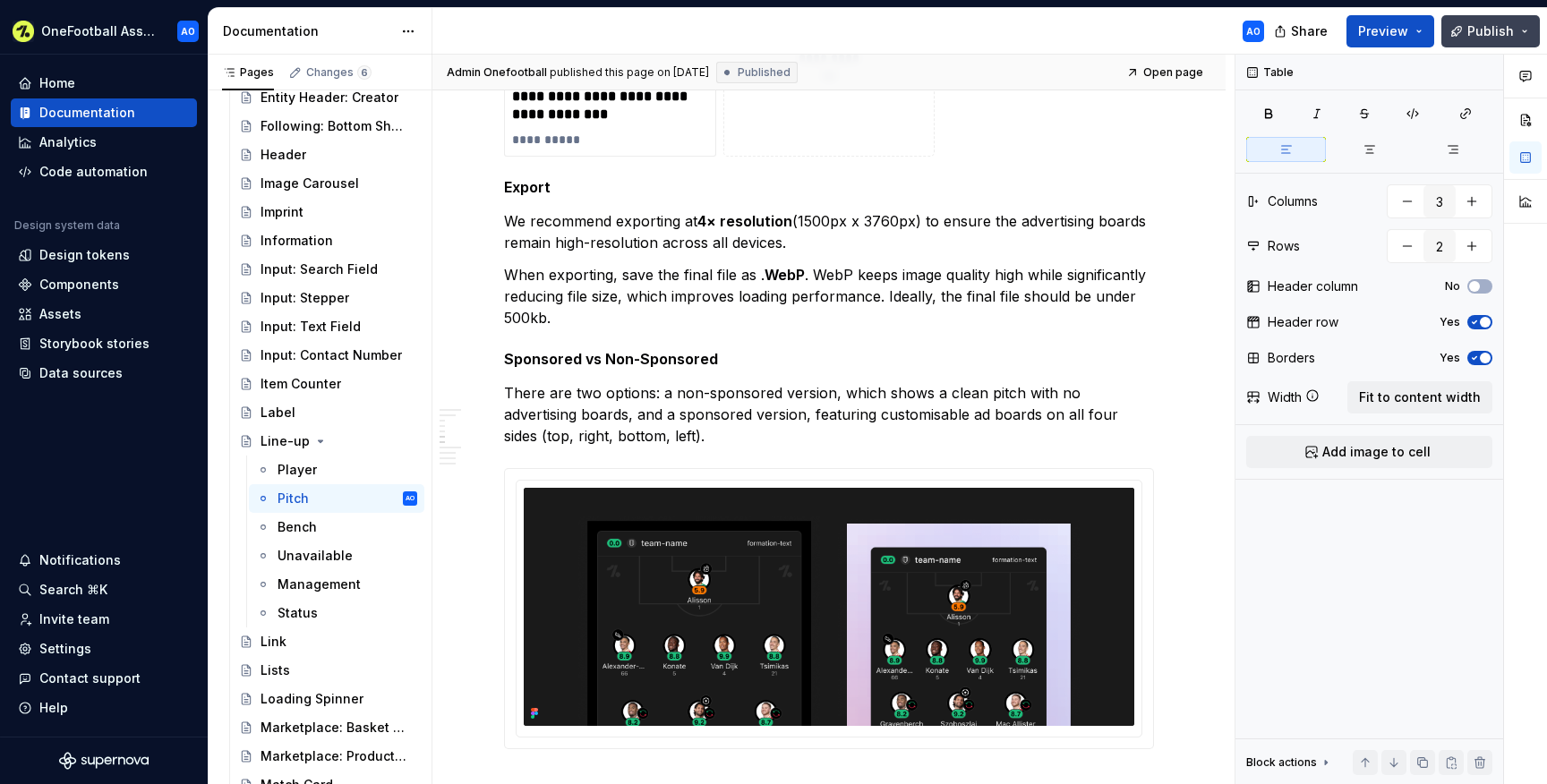
click at [1480, 34] on span "Publish" at bounding box center [1490, 31] width 47 height 18
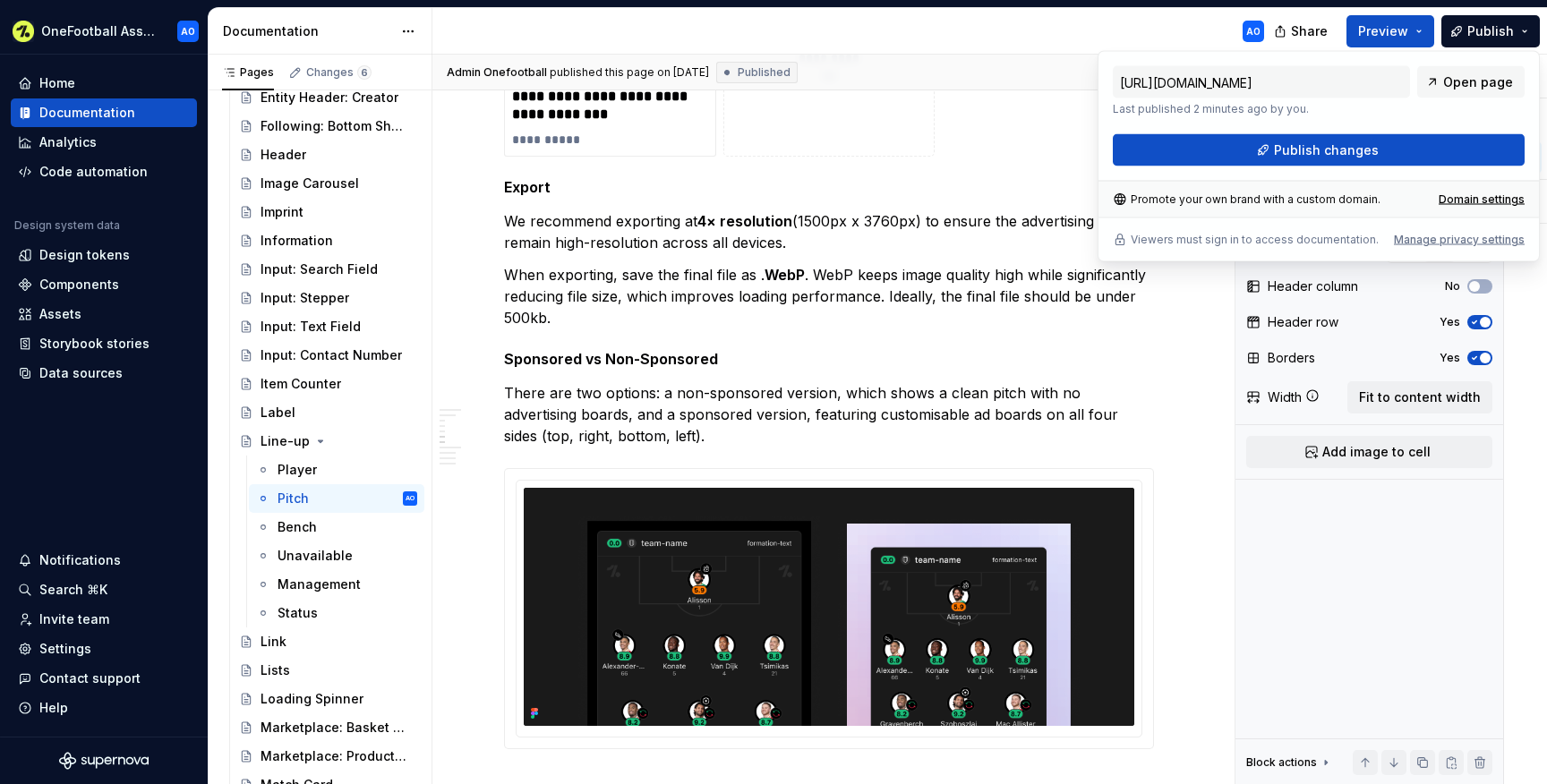
click at [1160, 169] on div "[URL][DOMAIN_NAME] Last published 2 minutes ago by you. Open page Publish chang…" at bounding box center [1318, 156] width 442 height 211
click at [1160, 150] on button "Publish changes" at bounding box center [1319, 150] width 412 height 33
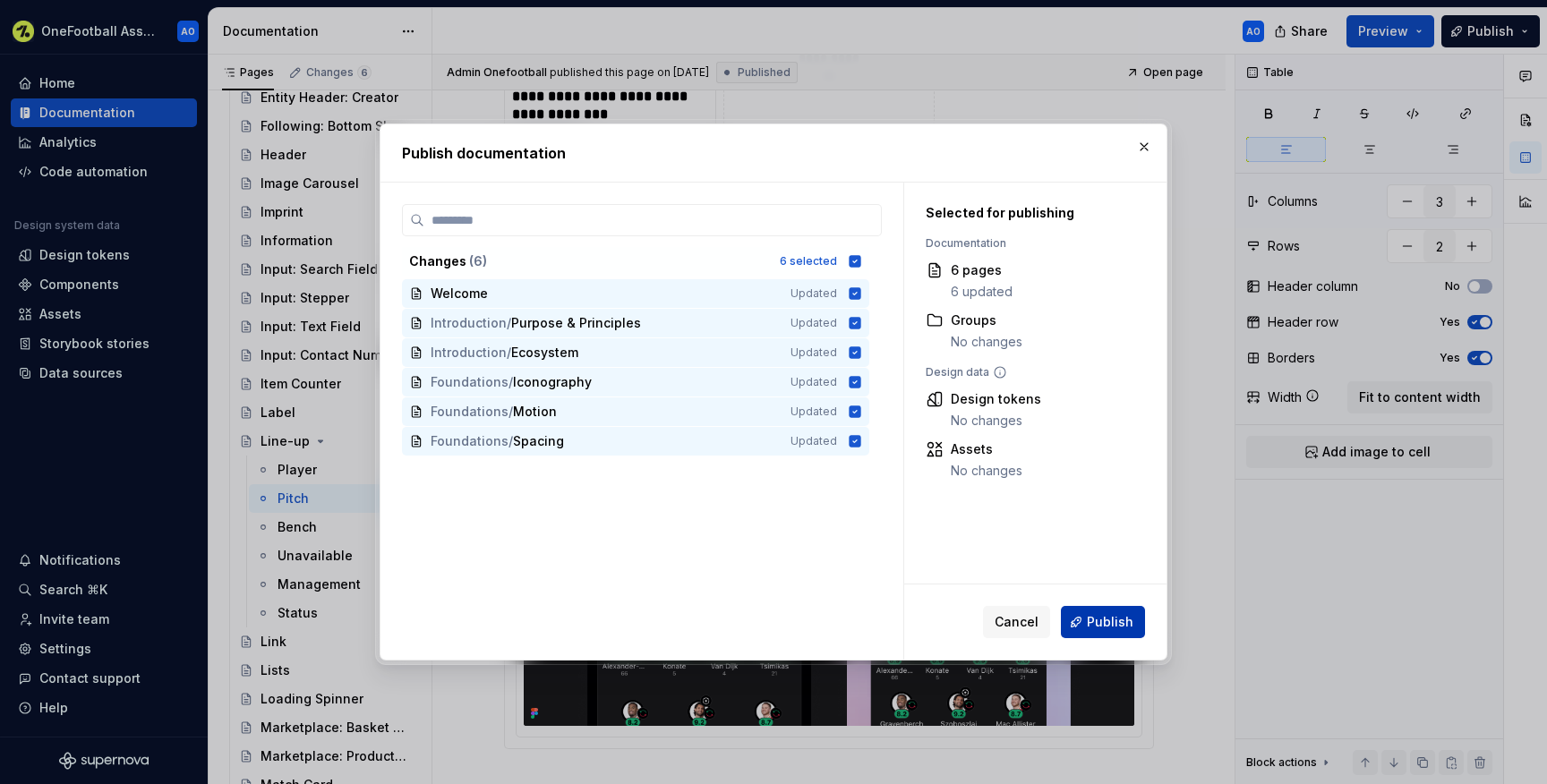
click at [1089, 622] on button "Publish" at bounding box center [1103, 622] width 84 height 33
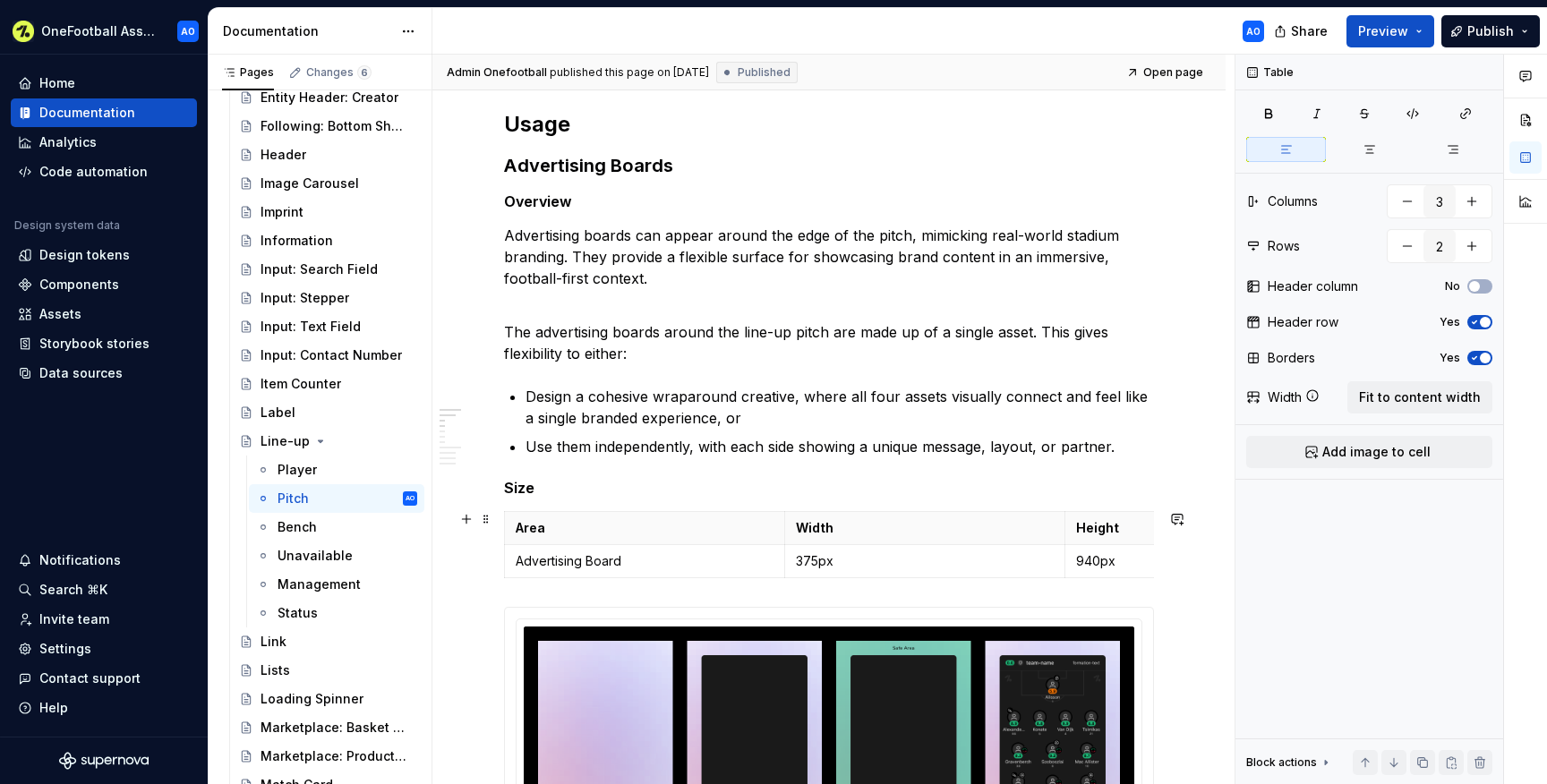
scroll to position [862, 0]
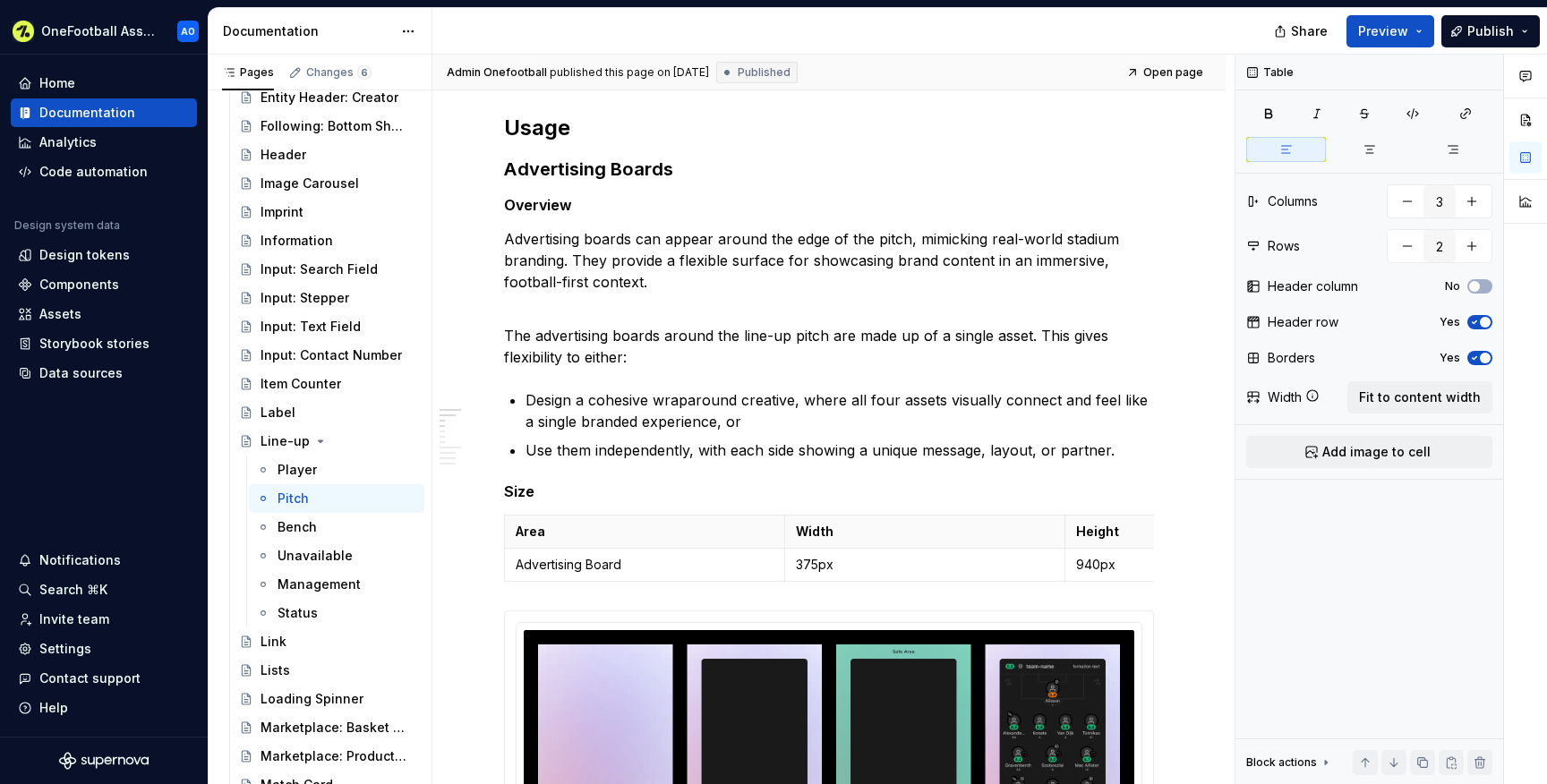
type textarea "*"
